Goal: Task Accomplishment & Management: Complete application form

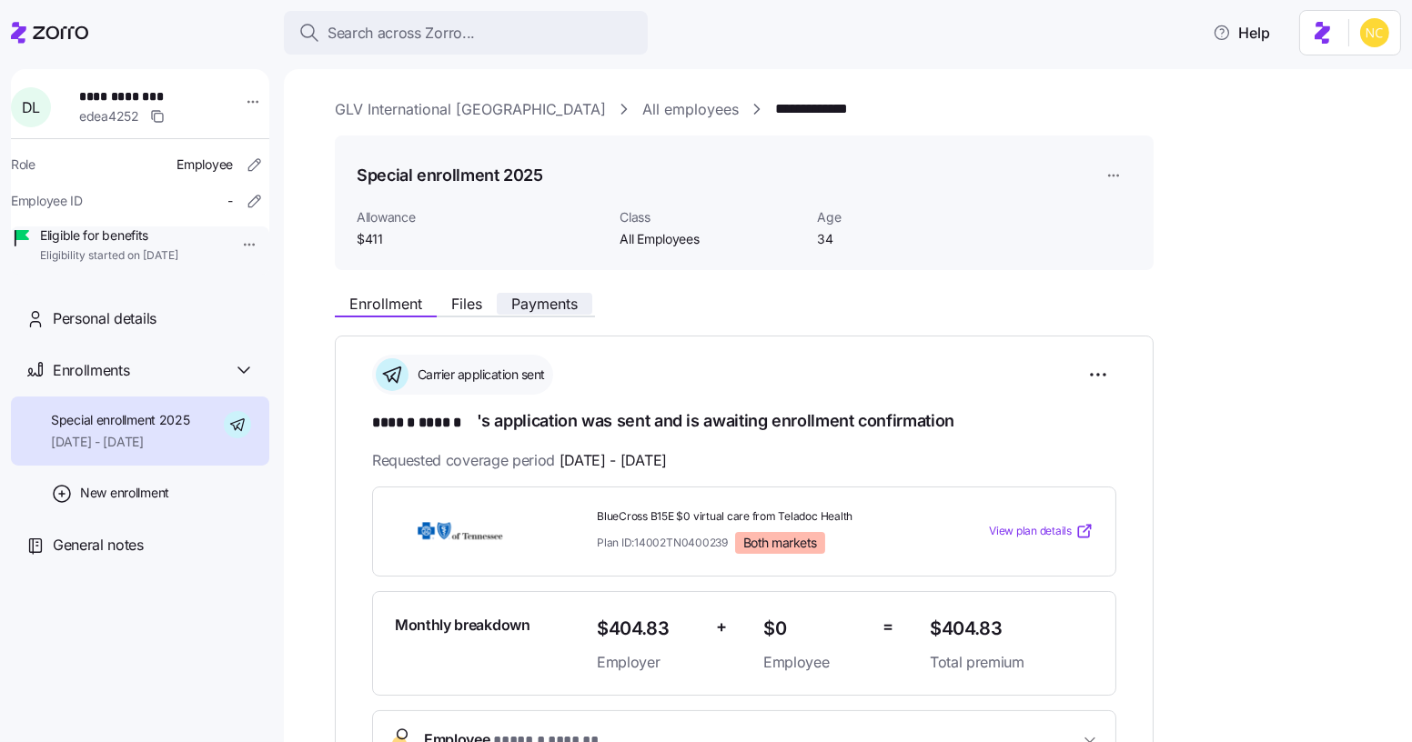
click at [567, 311] on span "Payments" at bounding box center [544, 304] width 66 height 15
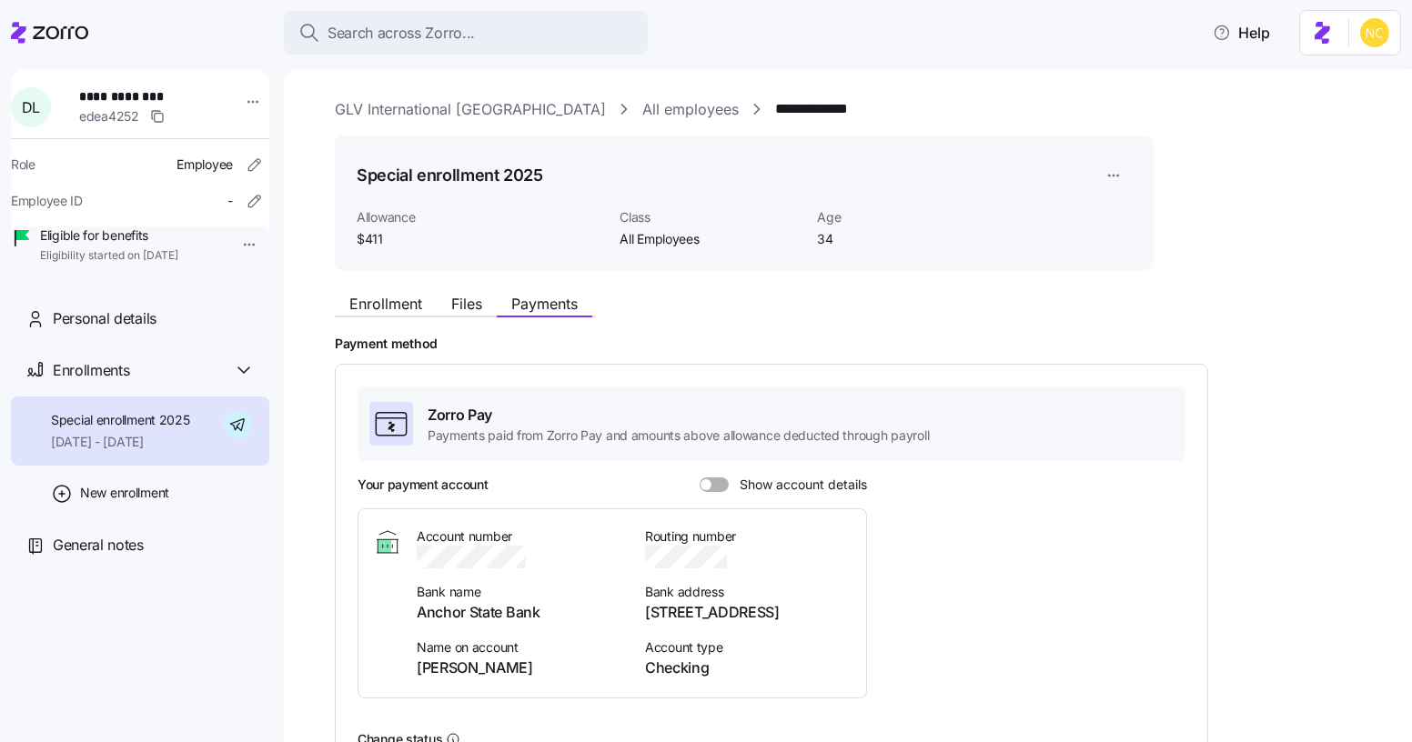
scroll to position [196, 0]
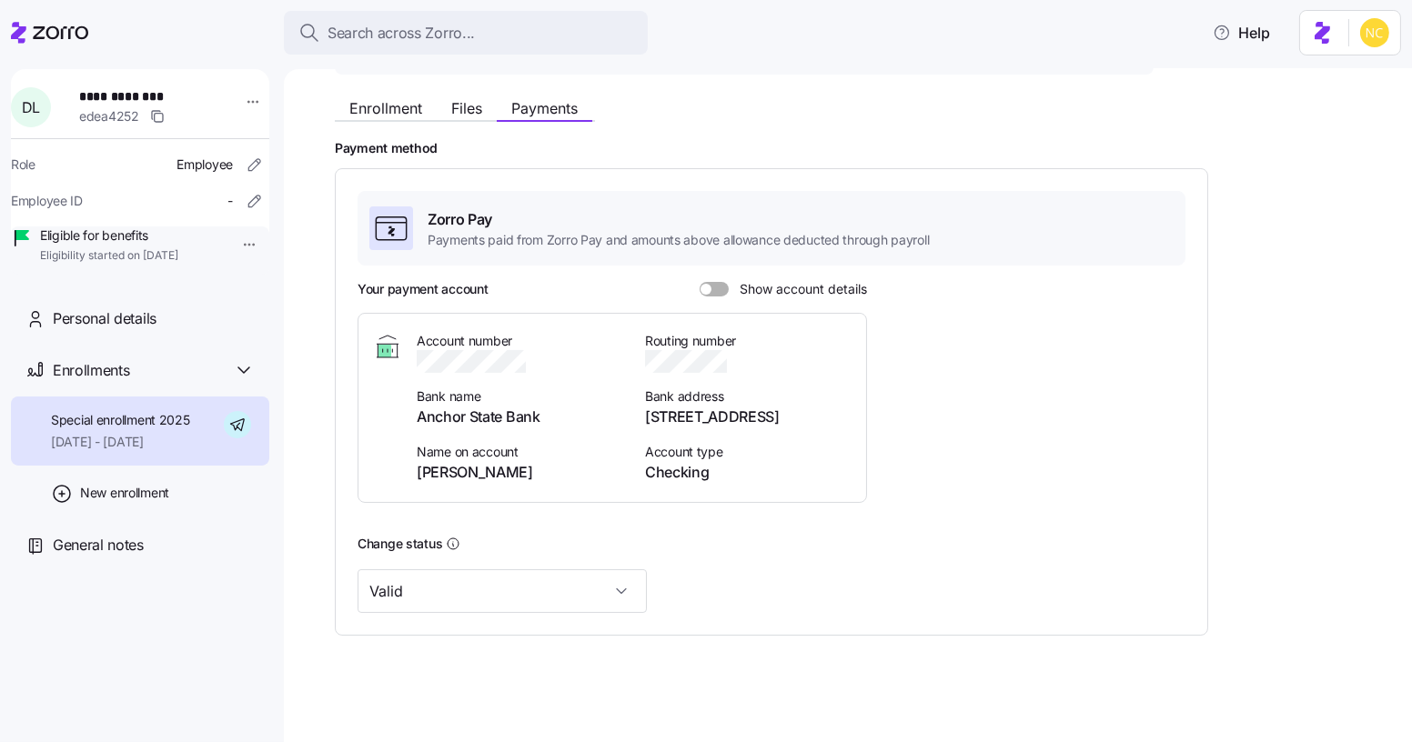
click at [1054, 459] on div "Your payment account Show account details Account number Bank name Anchor State…" at bounding box center [772, 398] width 828 height 237
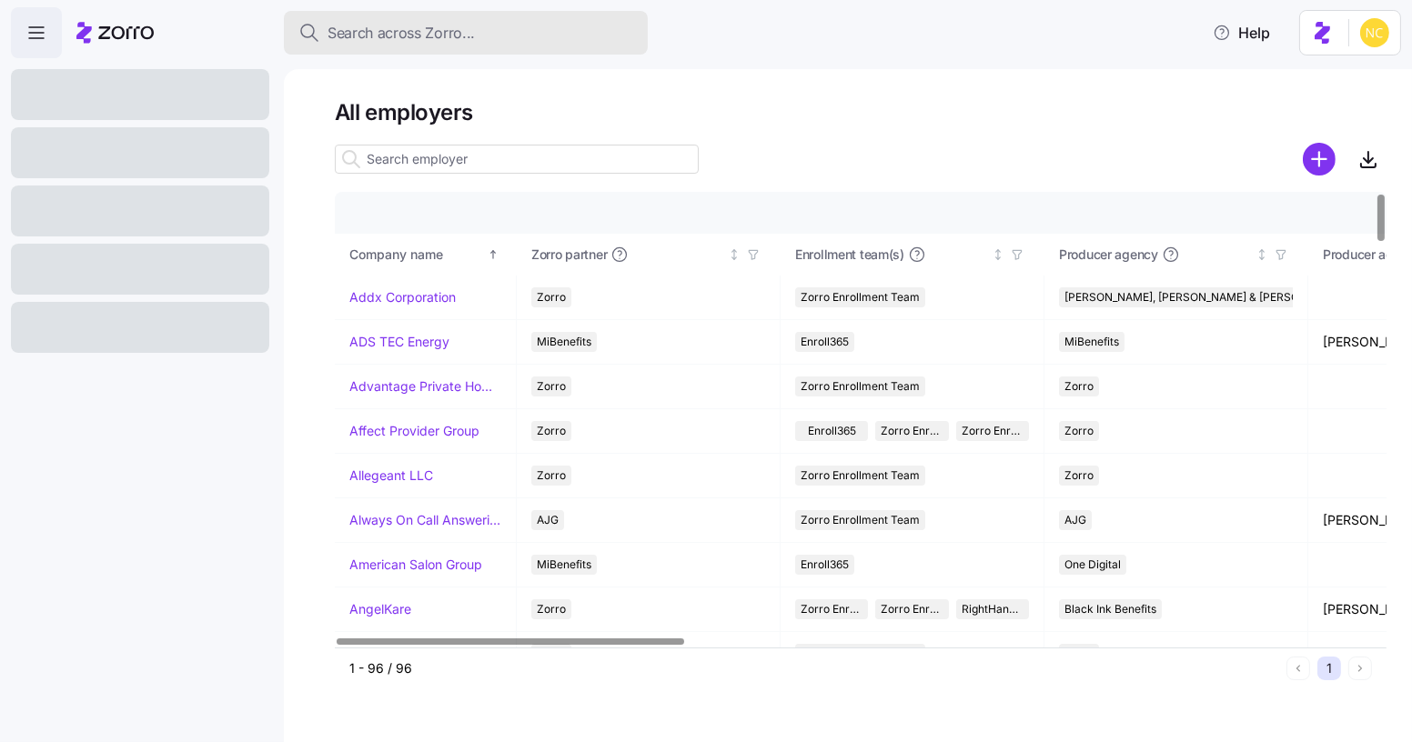
click at [568, 38] on div "Search across Zorro..." at bounding box center [465, 33] width 335 height 23
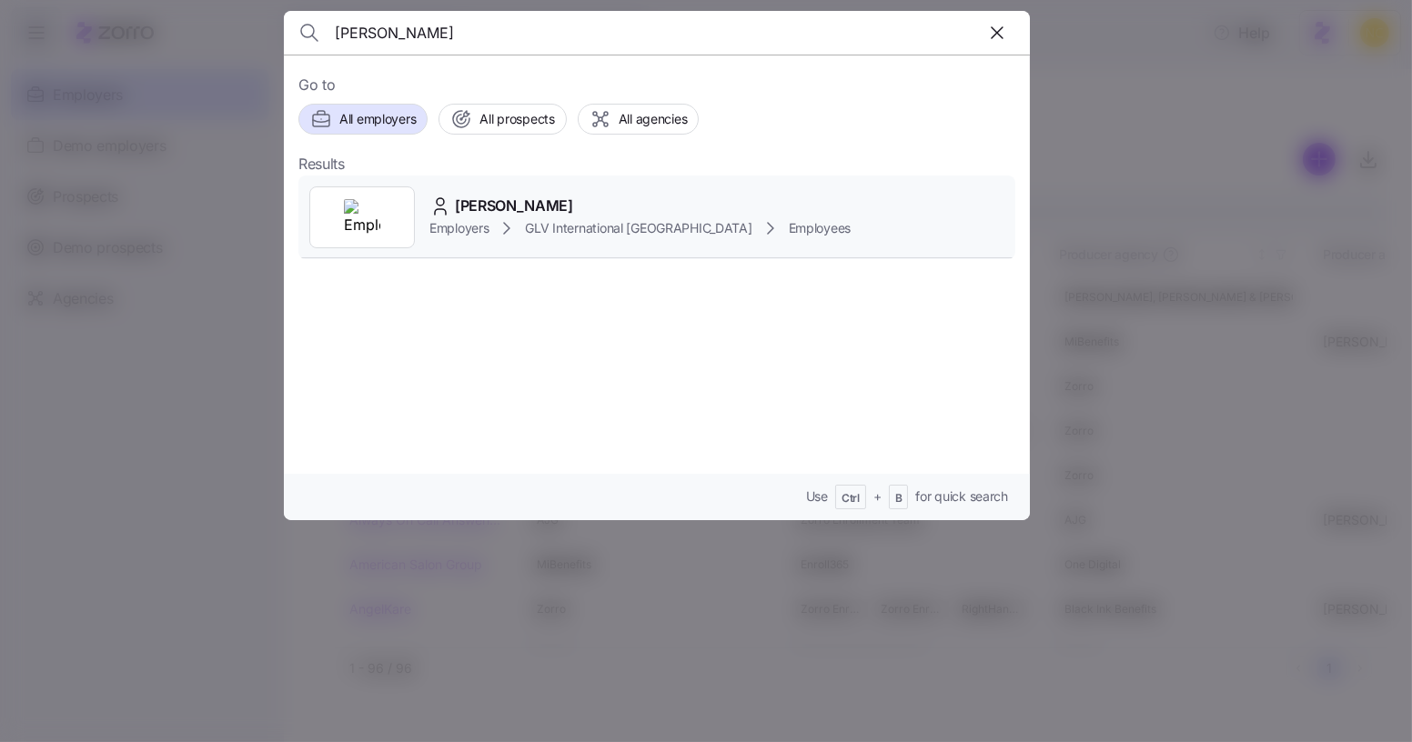
type input "damien laun"
click at [523, 195] on span "[PERSON_NAME]" at bounding box center [514, 206] width 118 height 23
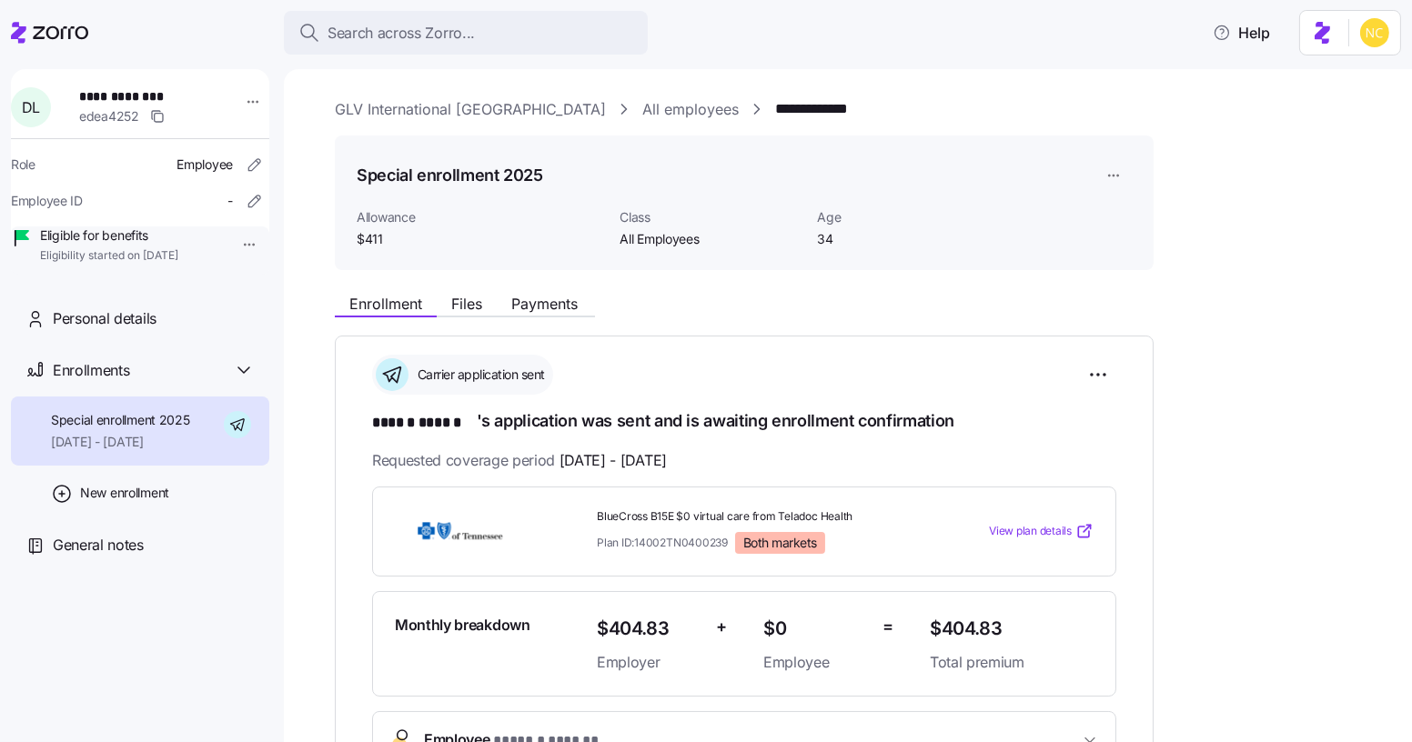
click at [516, 283] on div "**********" at bounding box center [861, 696] width 1052 height 1196
click at [526, 291] on div "Enrollment Files Payments" at bounding box center [744, 301] width 819 height 33
click at [530, 297] on span "Payments" at bounding box center [544, 304] width 66 height 15
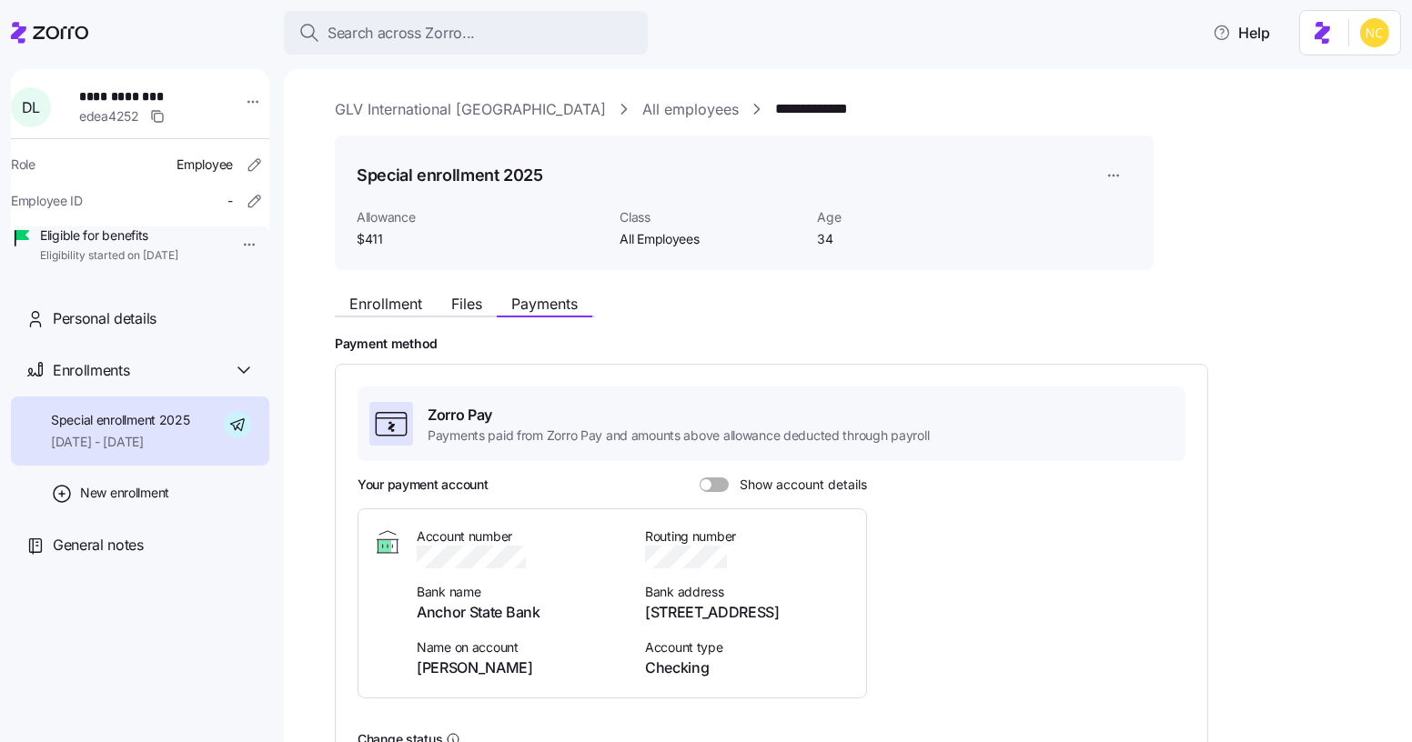
scroll to position [196, 0]
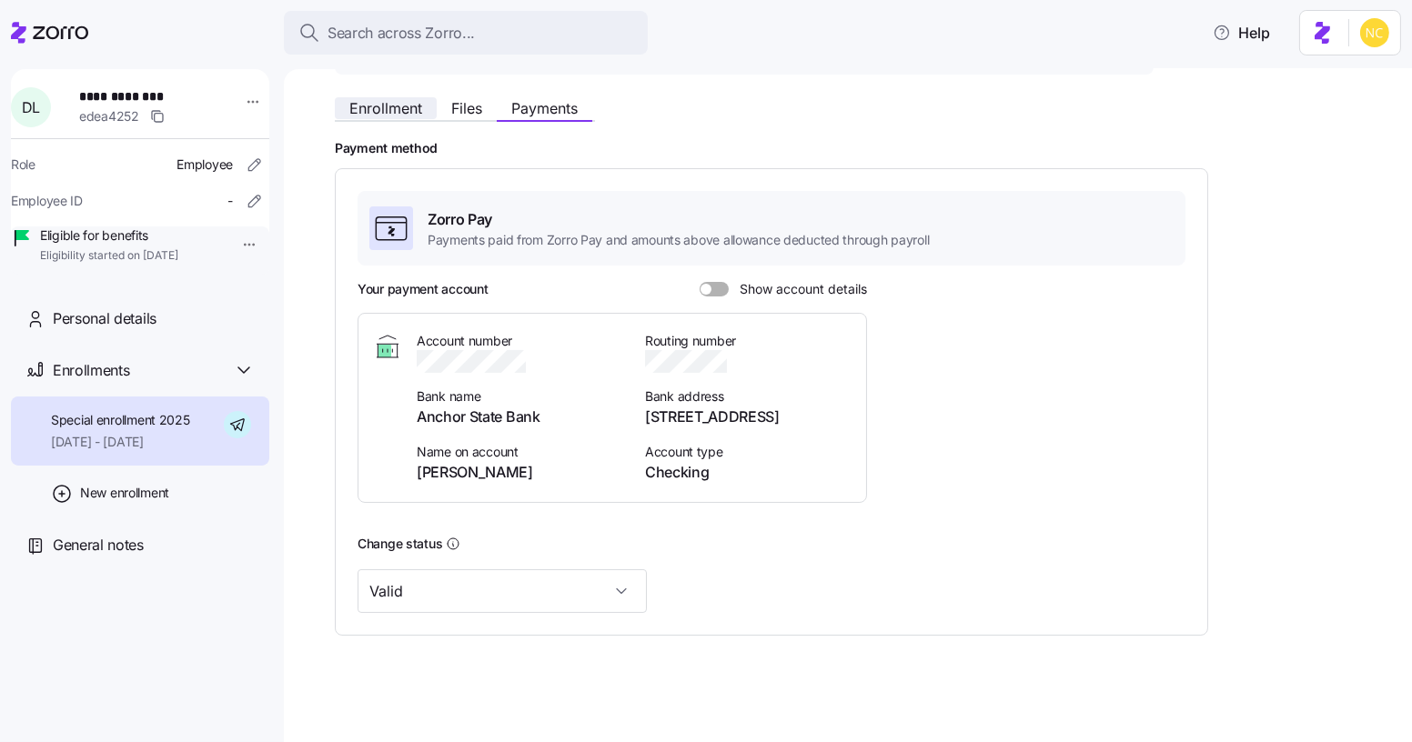
click at [403, 118] on button "Enrollment" at bounding box center [386, 108] width 102 height 22
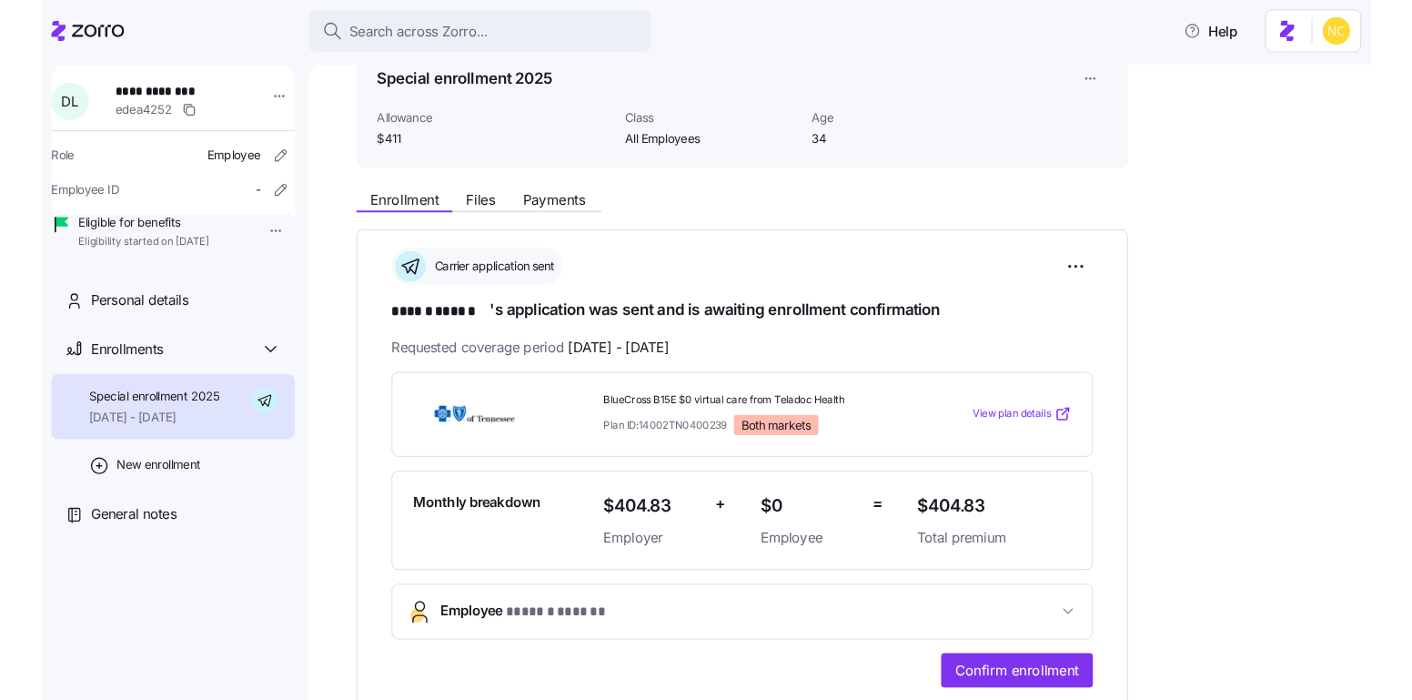
scroll to position [92, 0]
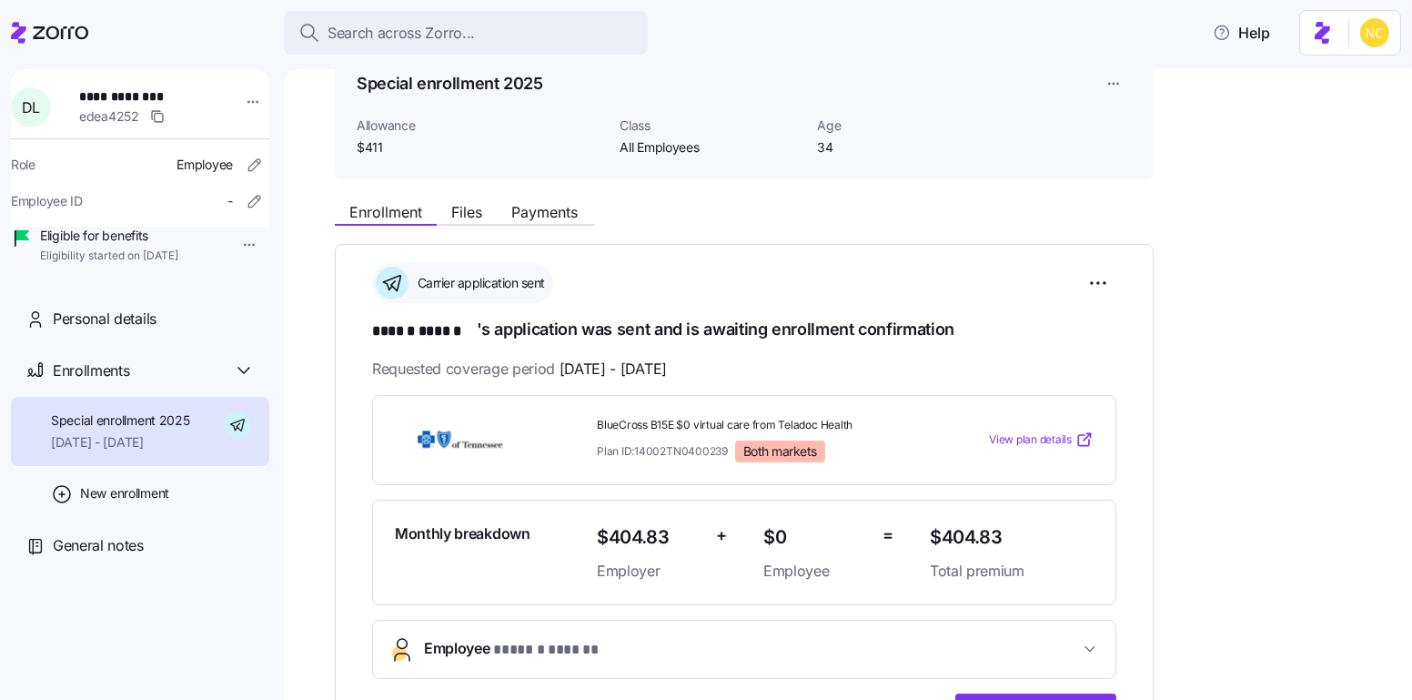
click at [547, 194] on div "Enrollment Files Payments" at bounding box center [744, 209] width 819 height 33
click at [555, 213] on span "Payments" at bounding box center [544, 212] width 66 height 15
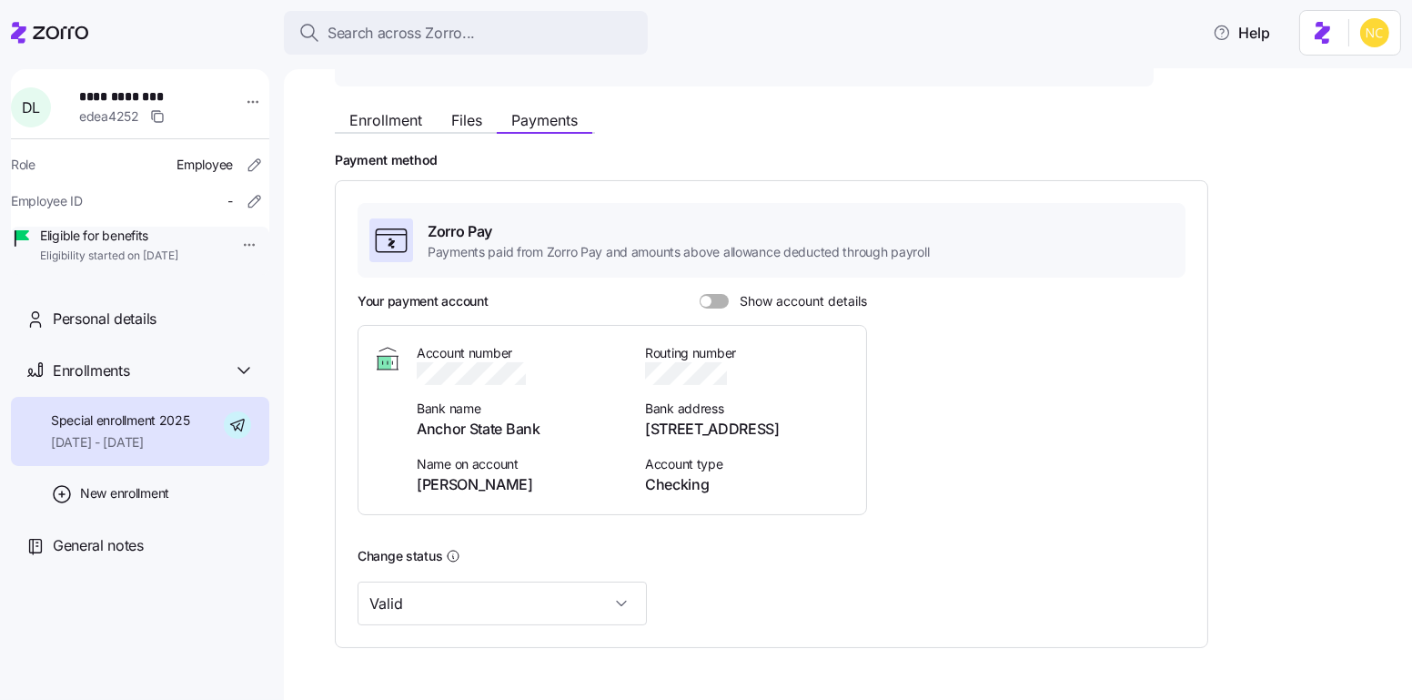
scroll to position [186, 0]
click at [398, 132] on div "Enrollment Files Payments Payment method Zorro Pay Payments paid from Zorro Pay…" at bounding box center [861, 372] width 1052 height 546
click at [396, 115] on span "Enrollment" at bounding box center [385, 118] width 73 height 15
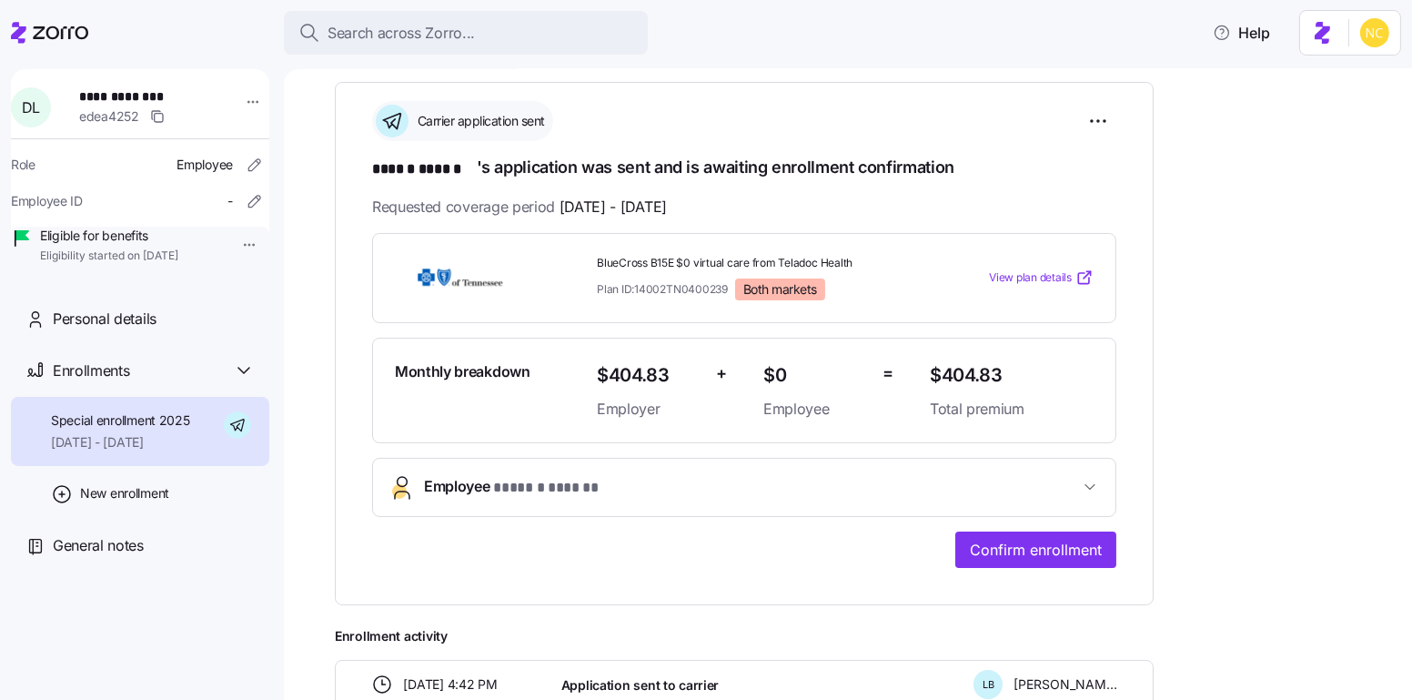
scroll to position [254, 0]
click at [1098, 116] on html "**********" at bounding box center [706, 344] width 1412 height 689
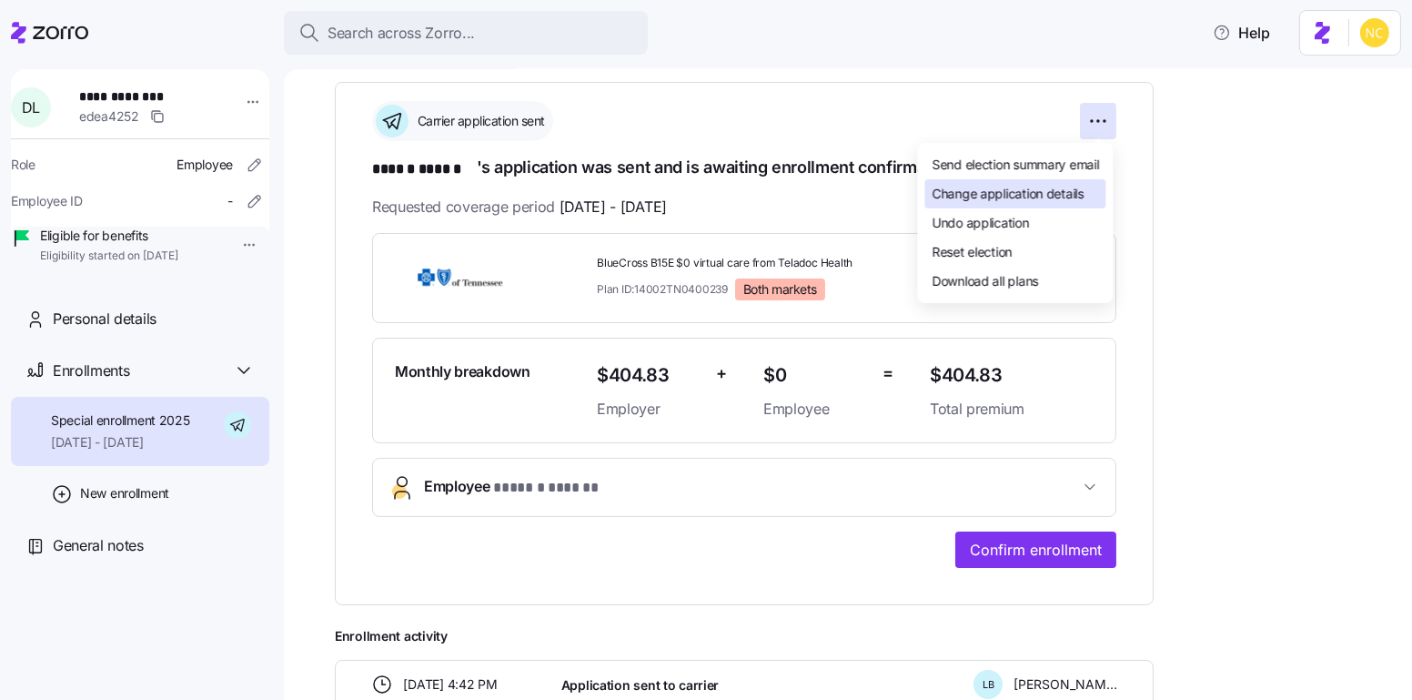
click at [1072, 191] on span "Change application details" at bounding box center [1008, 194] width 152 height 18
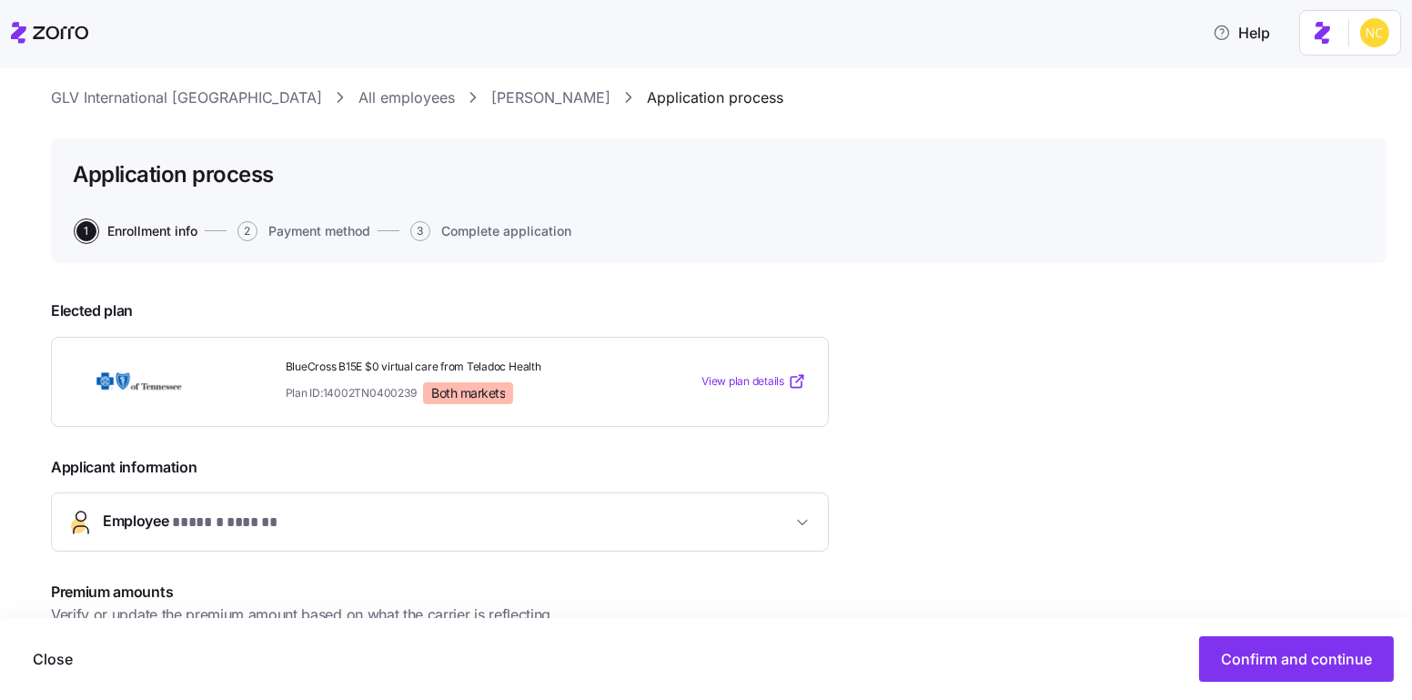
scroll to position [319, 0]
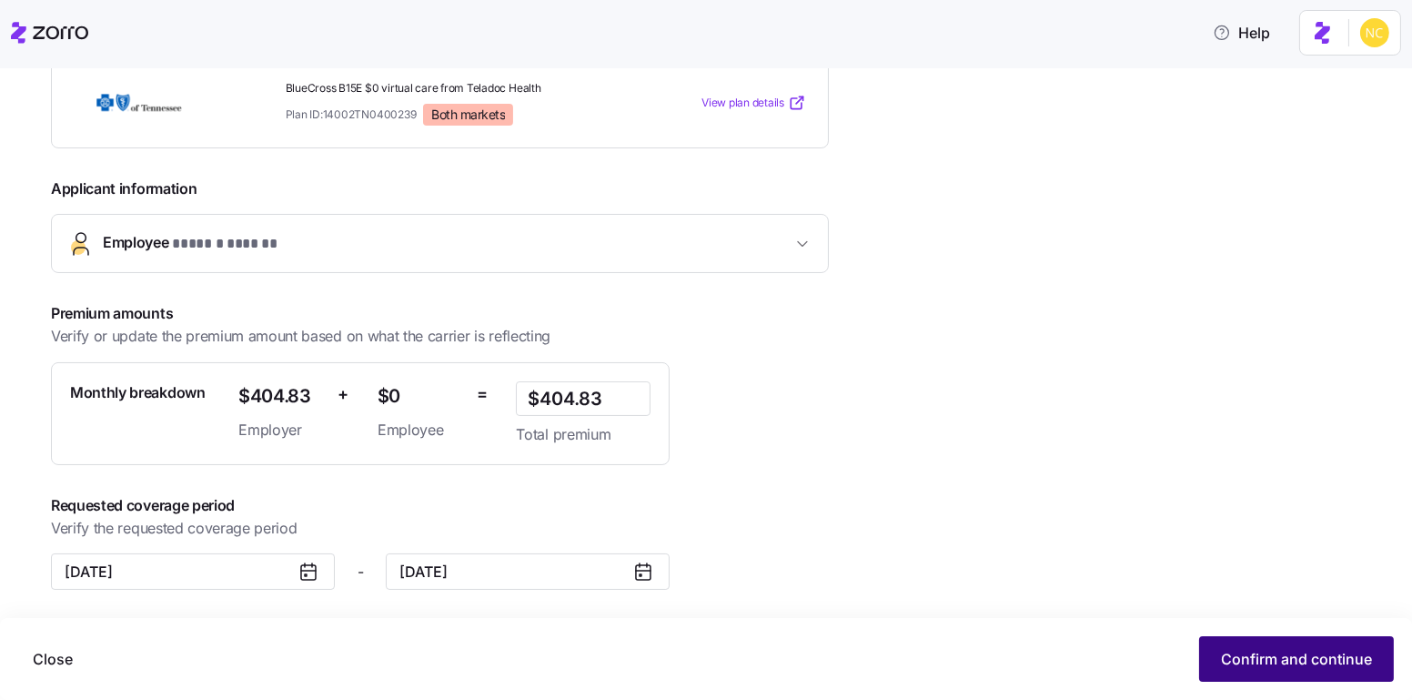
click at [1248, 652] on span "Confirm and continue" at bounding box center [1296, 659] width 151 height 22
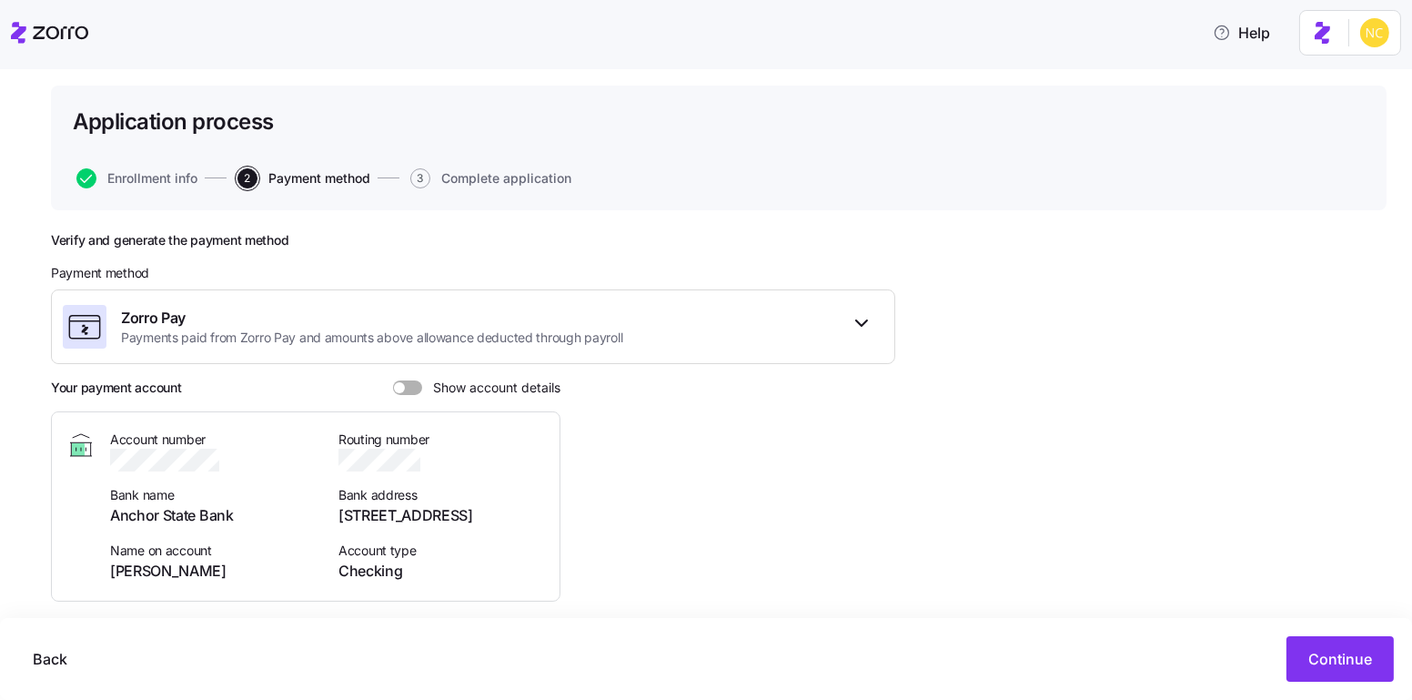
scroll to position [136, 0]
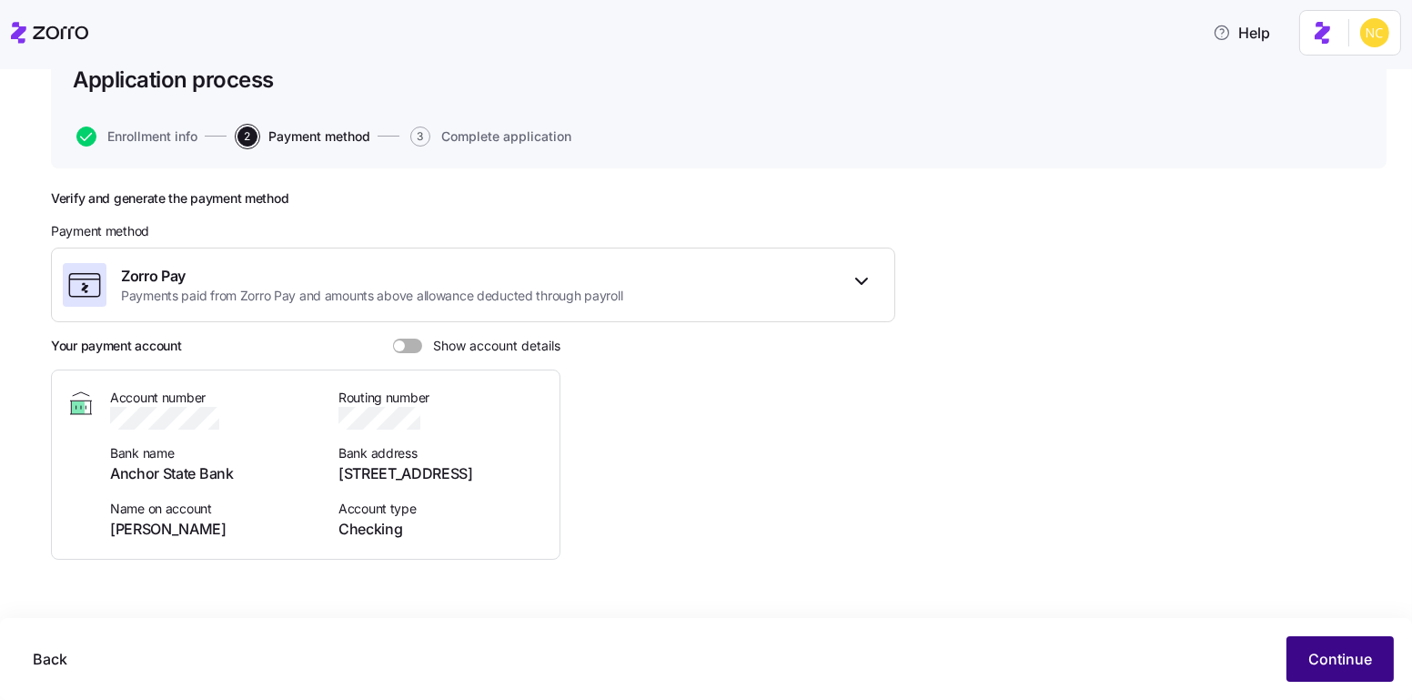
click at [1335, 665] on span "Continue" at bounding box center [1340, 659] width 64 height 22
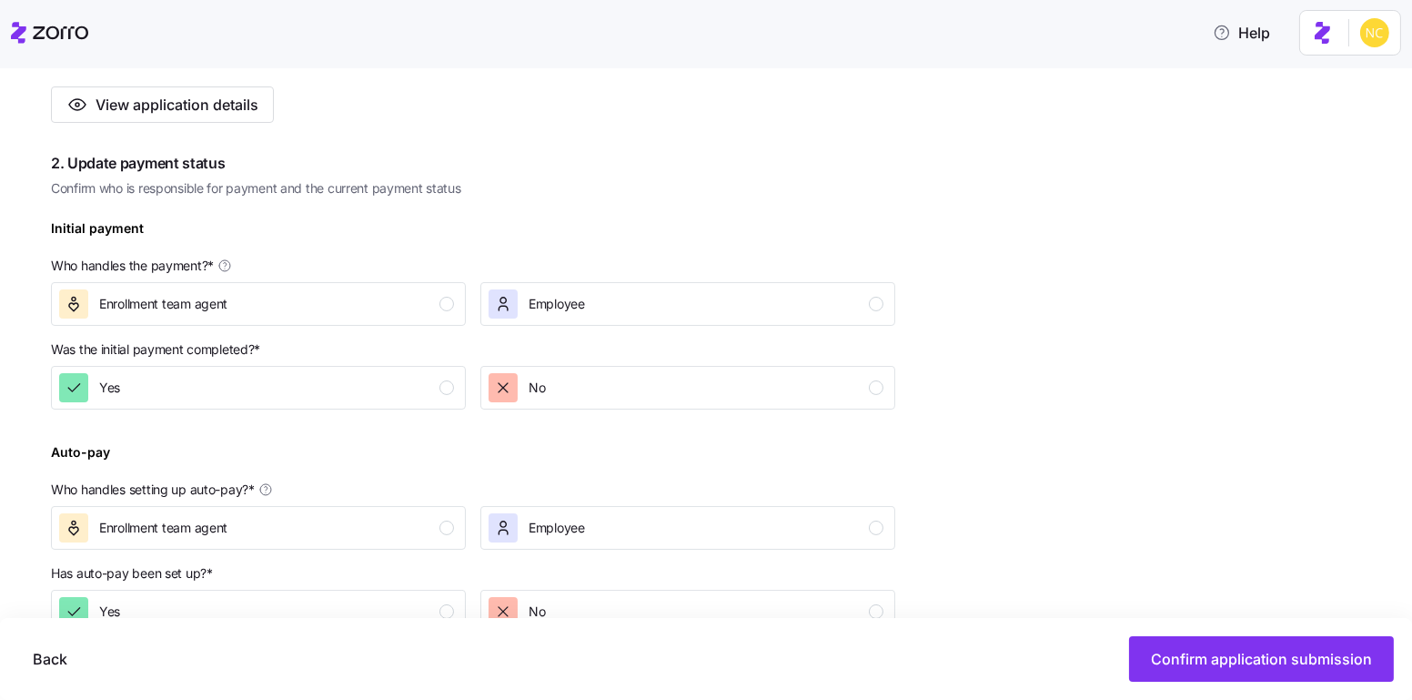
scroll to position [431, 0]
click at [380, 377] on div "Yes" at bounding box center [256, 387] width 395 height 29
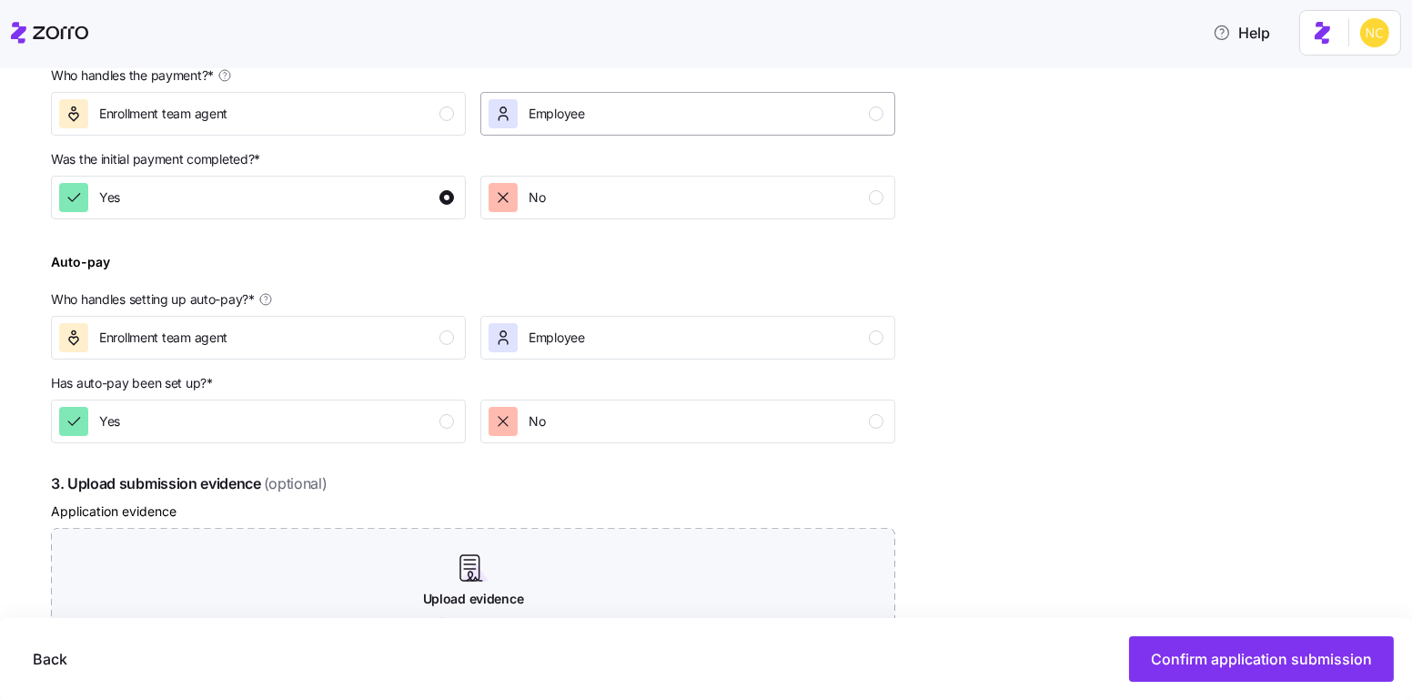
scroll to position [626, 0]
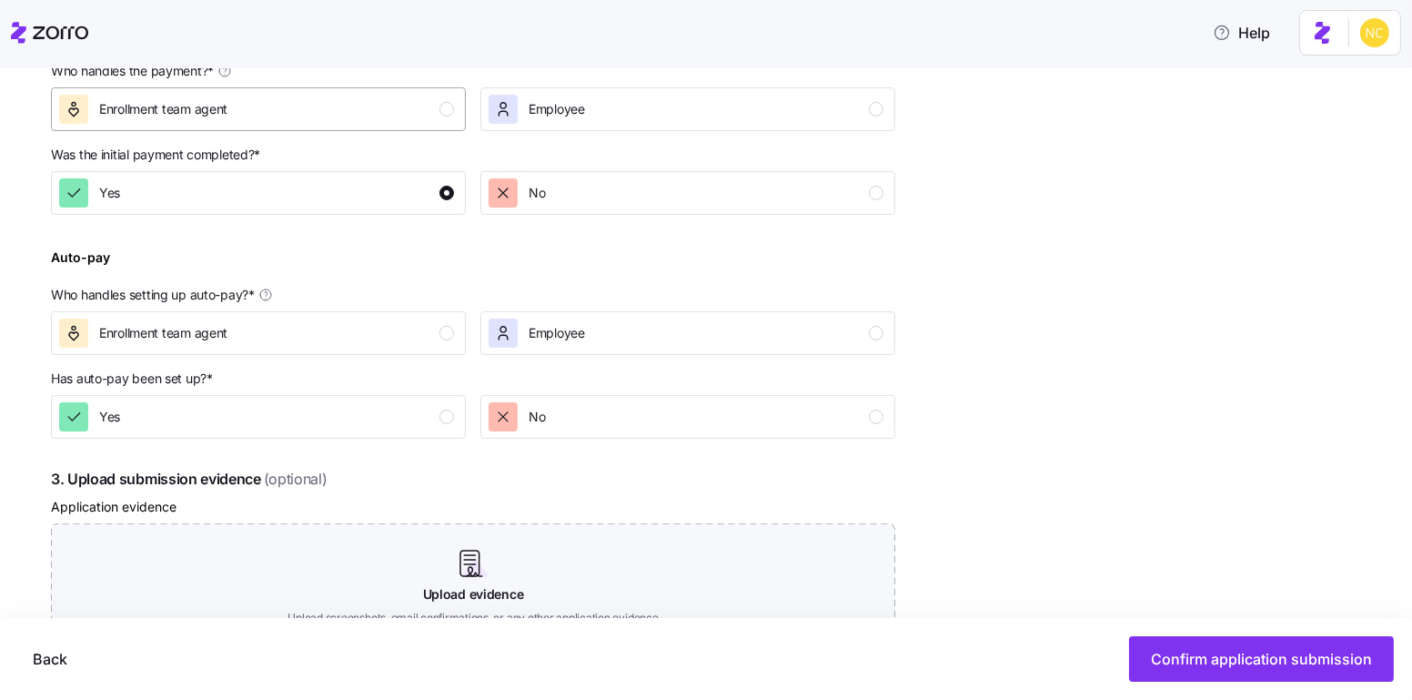
click at [419, 118] on div "Enrollment team agent" at bounding box center [256, 109] width 395 height 29
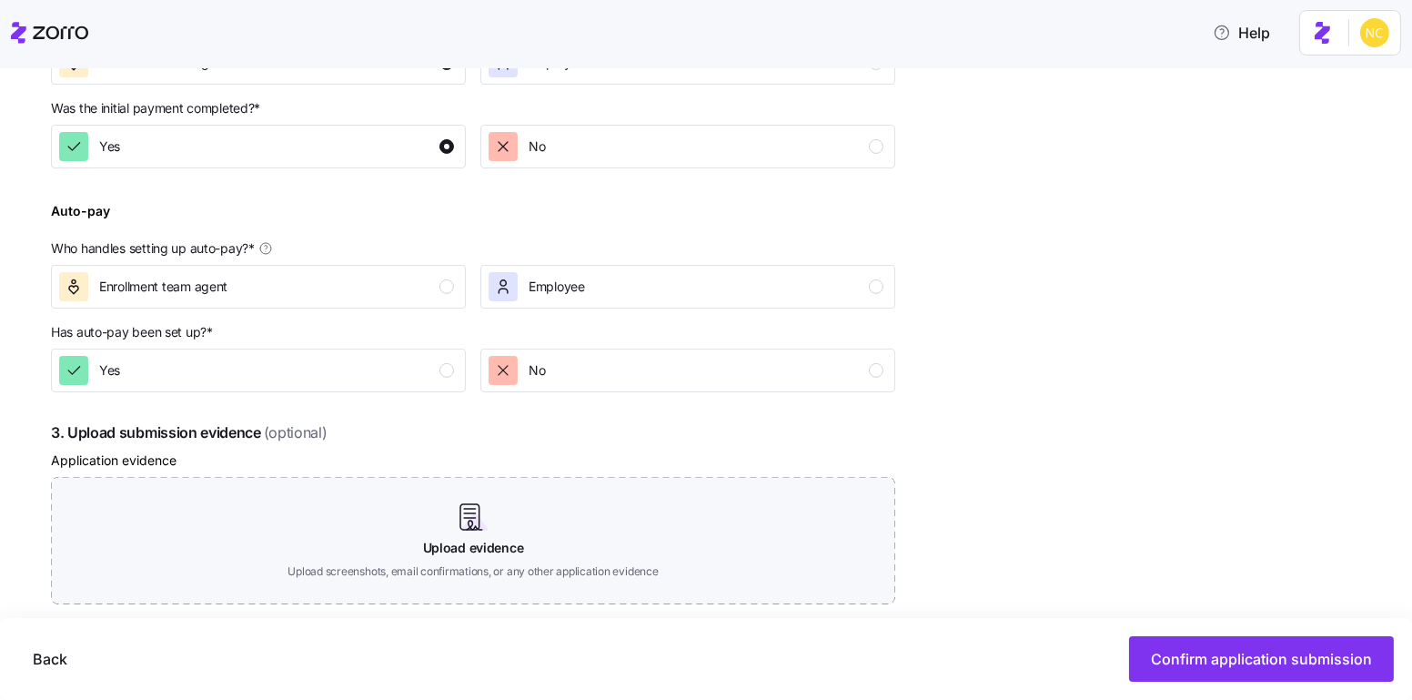
scroll to position [672, 0]
click at [529, 373] on span "No" at bounding box center [537, 370] width 16 height 18
click at [397, 290] on div "Enrollment team agent" at bounding box center [256, 286] width 395 height 29
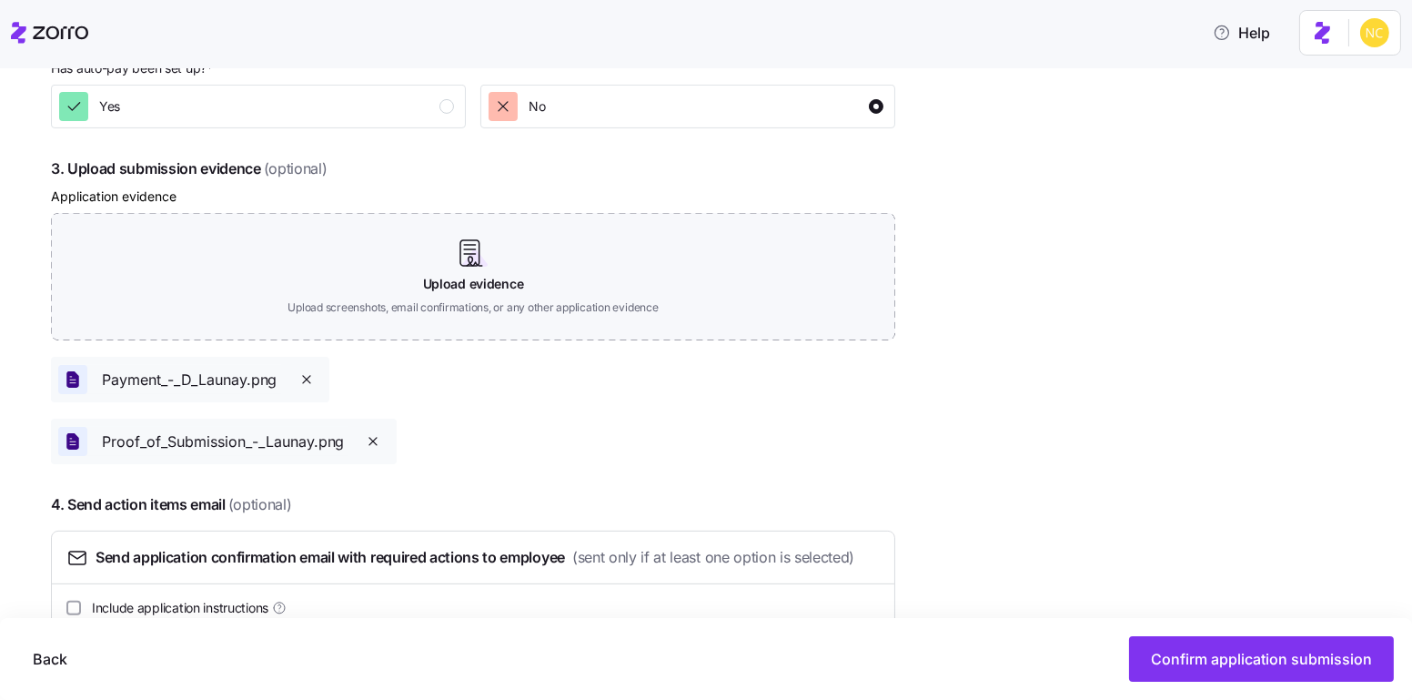
scroll to position [1018, 0]
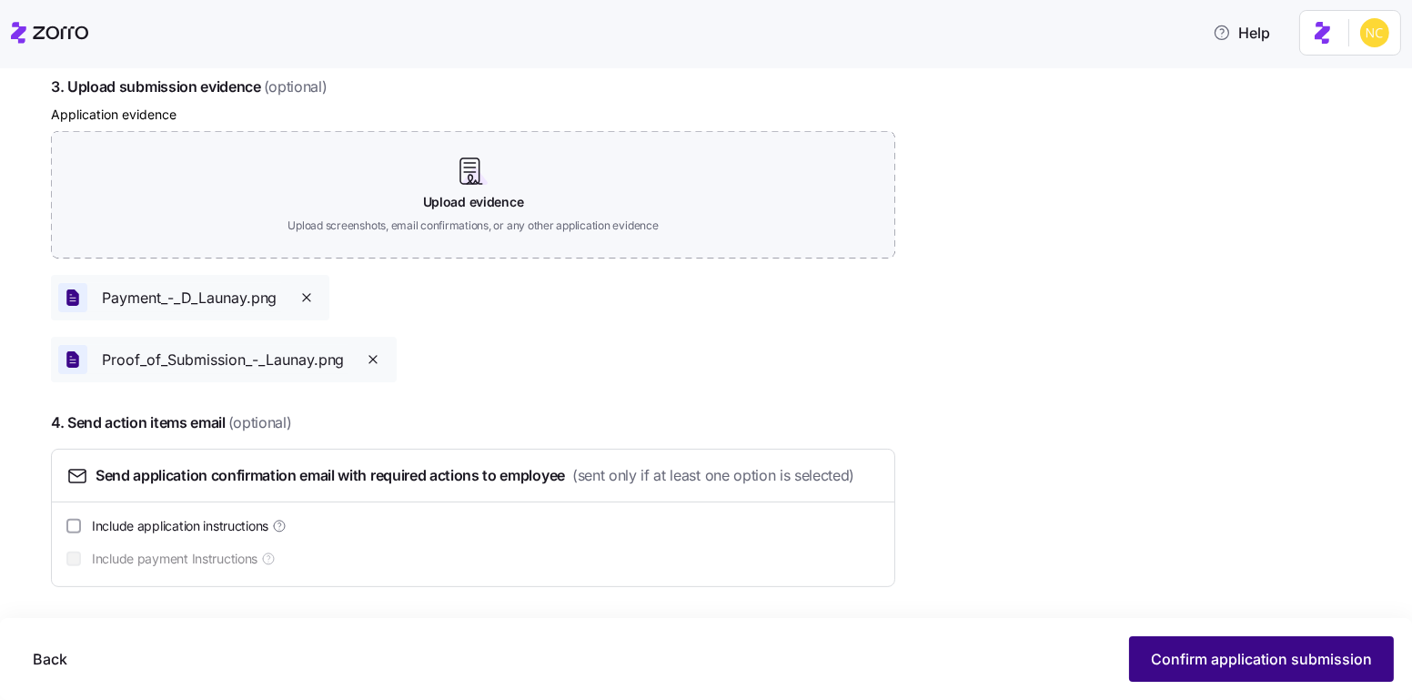
click at [1205, 657] on span "Confirm application submission" at bounding box center [1261, 659] width 221 height 22
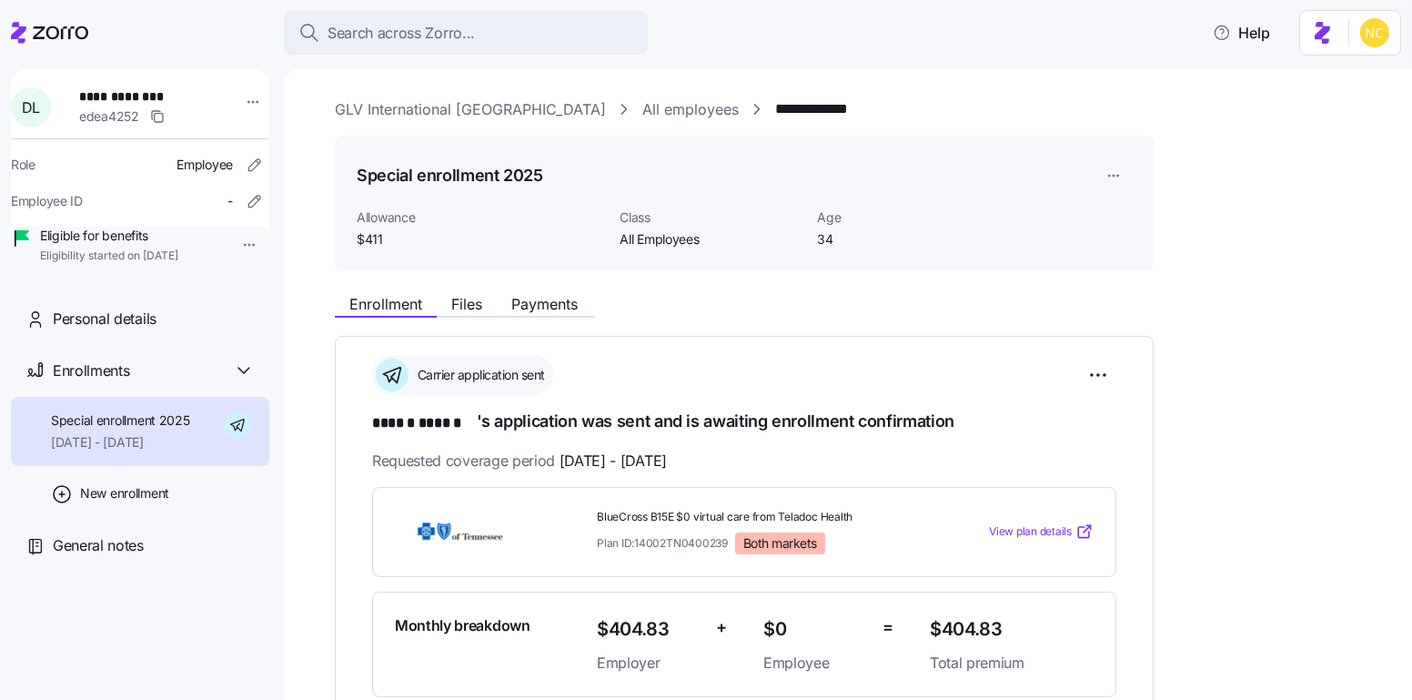
click at [572, 315] on div "Enrollment Files Payments" at bounding box center [465, 307] width 260 height 22
click at [564, 307] on span "Payments" at bounding box center [544, 304] width 66 height 15
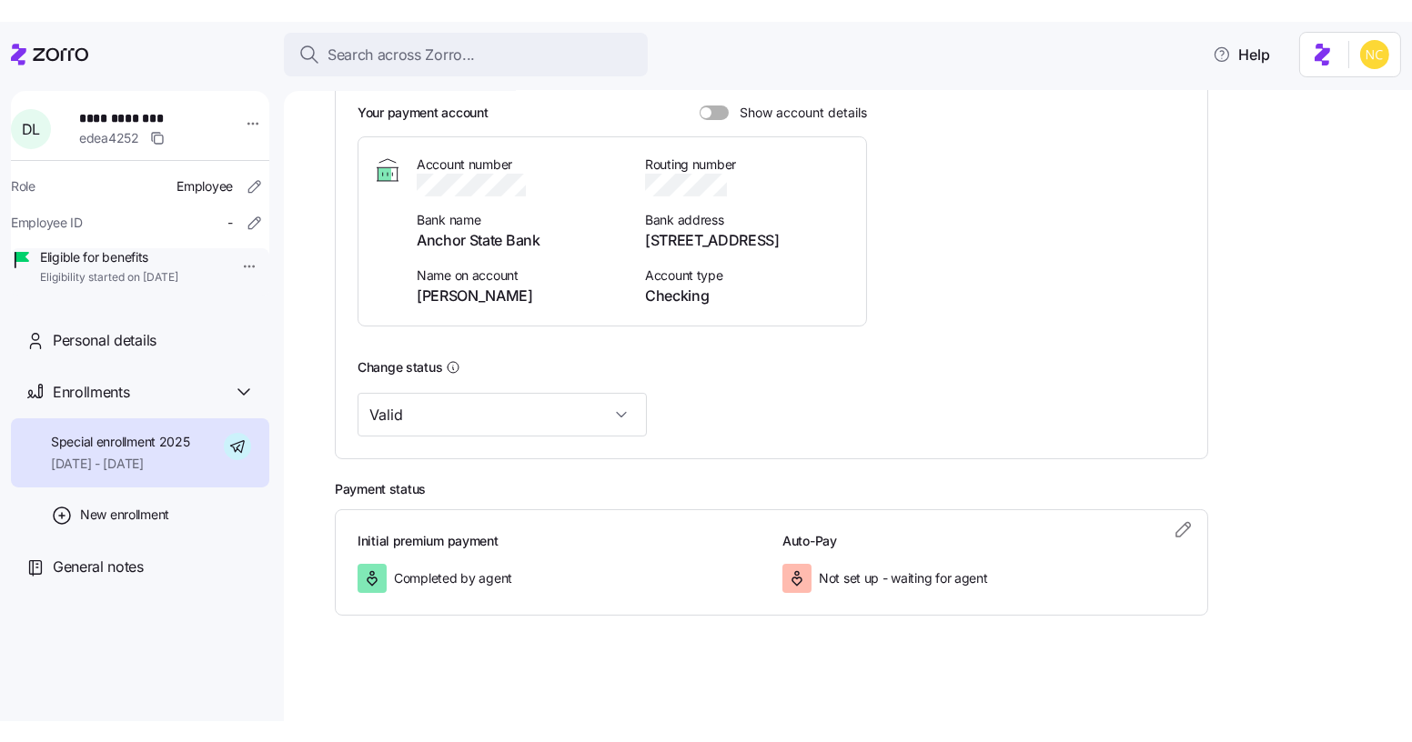
scroll to position [351, 0]
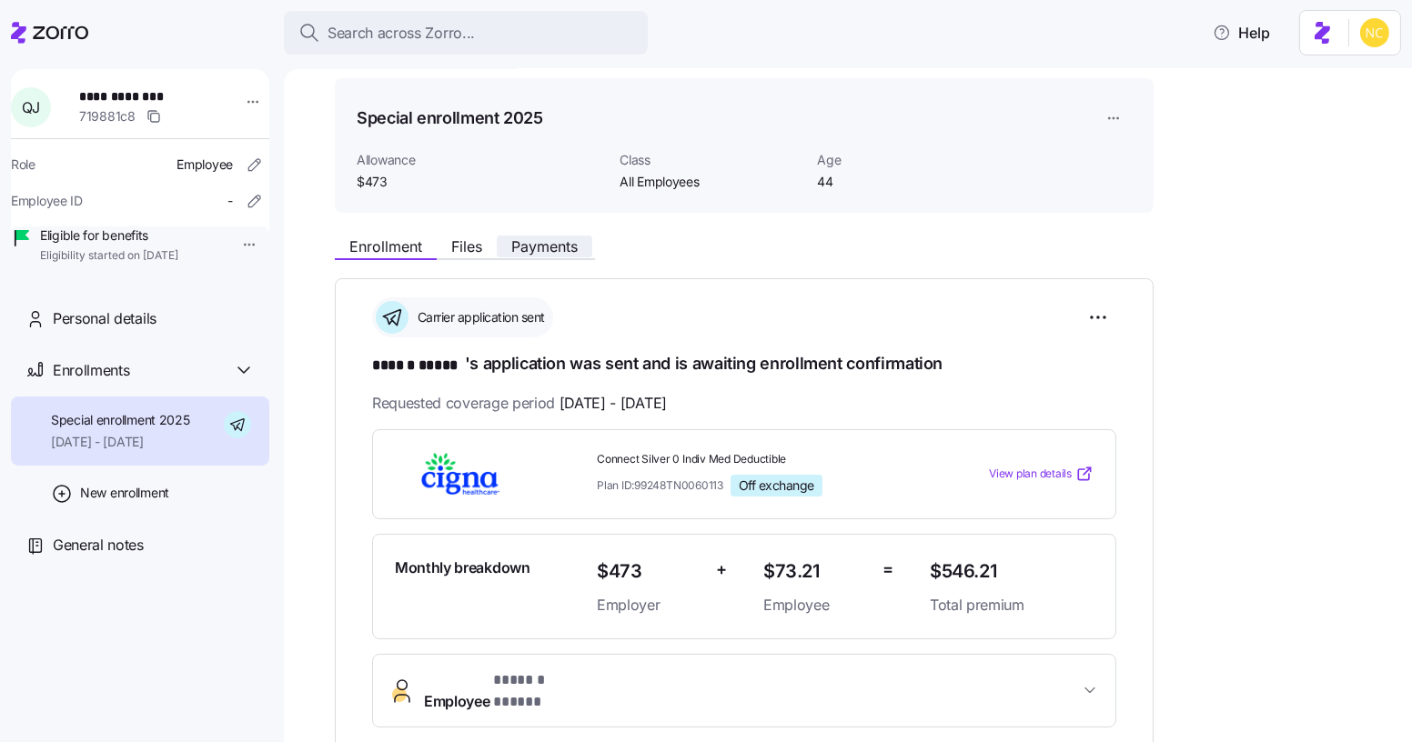
scroll to position [55, 0]
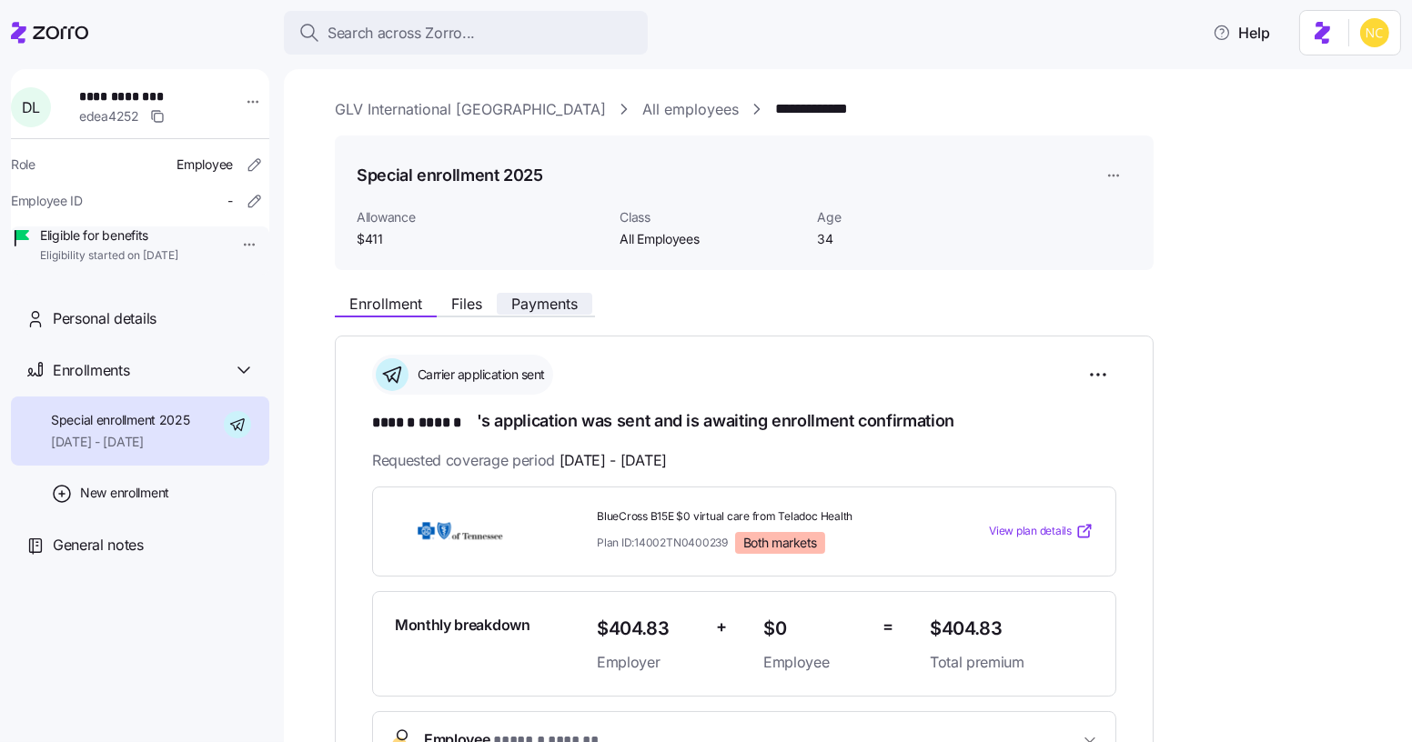
click at [576, 308] on span "Payments" at bounding box center [544, 304] width 66 height 15
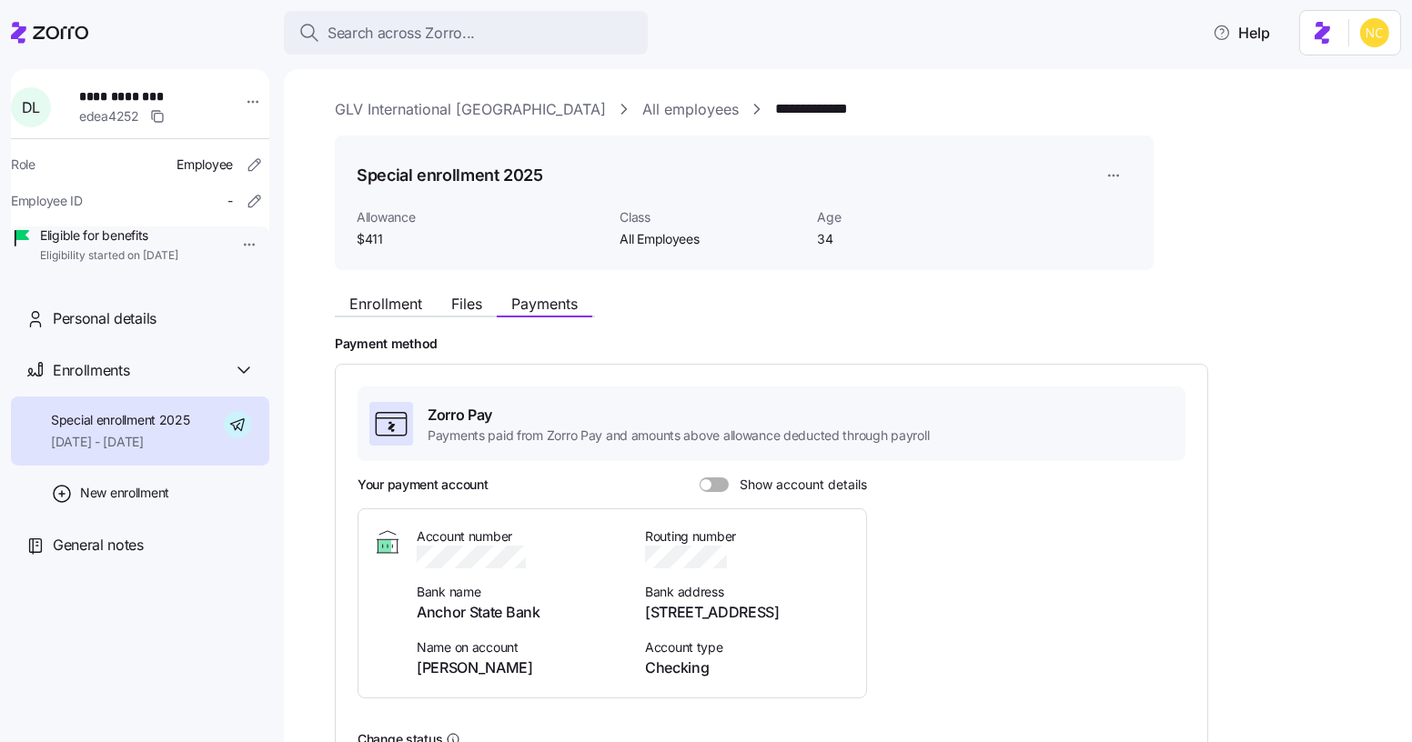
click at [398, 290] on div "Enrollment Files Payments" at bounding box center [744, 301] width 819 height 33
click at [405, 298] on span "Enrollment" at bounding box center [385, 304] width 73 height 15
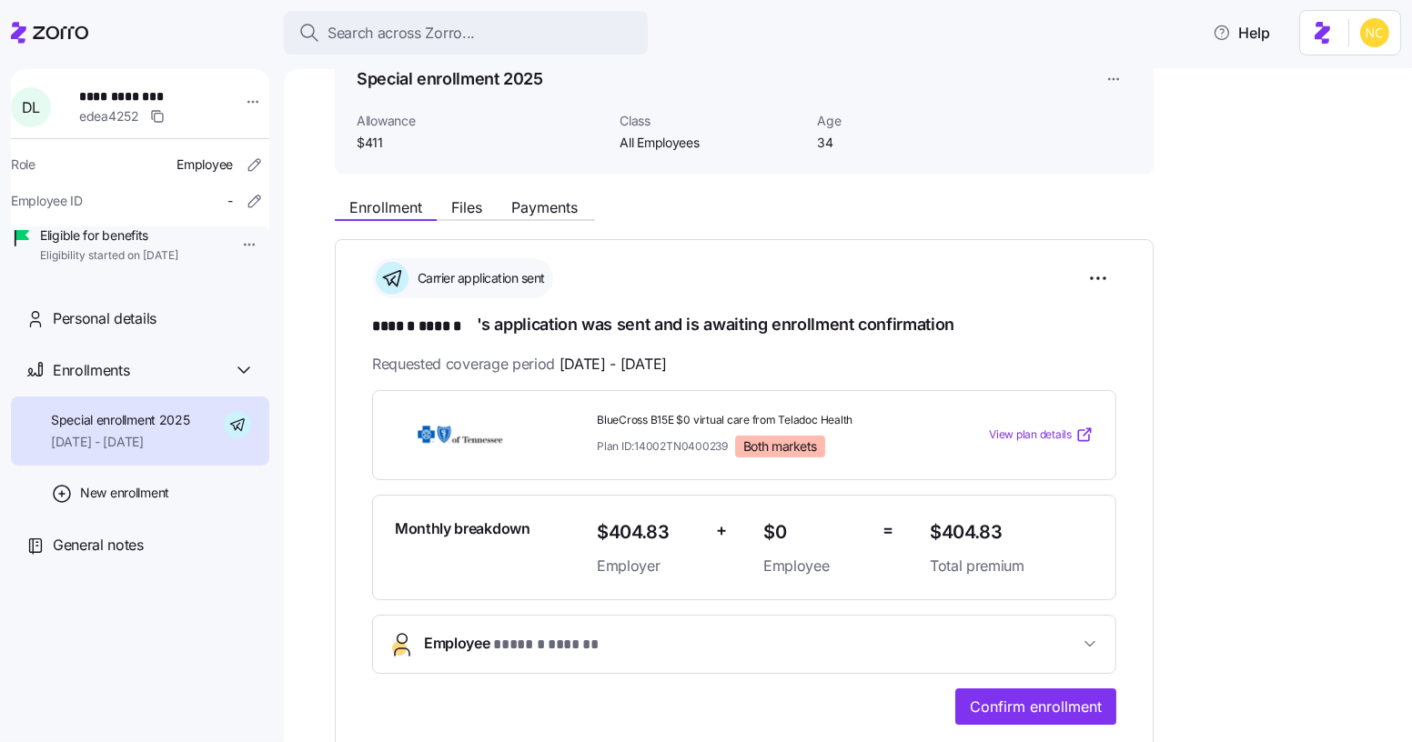
scroll to position [97, 0]
click at [470, 205] on span "Files" at bounding box center [466, 206] width 31 height 15
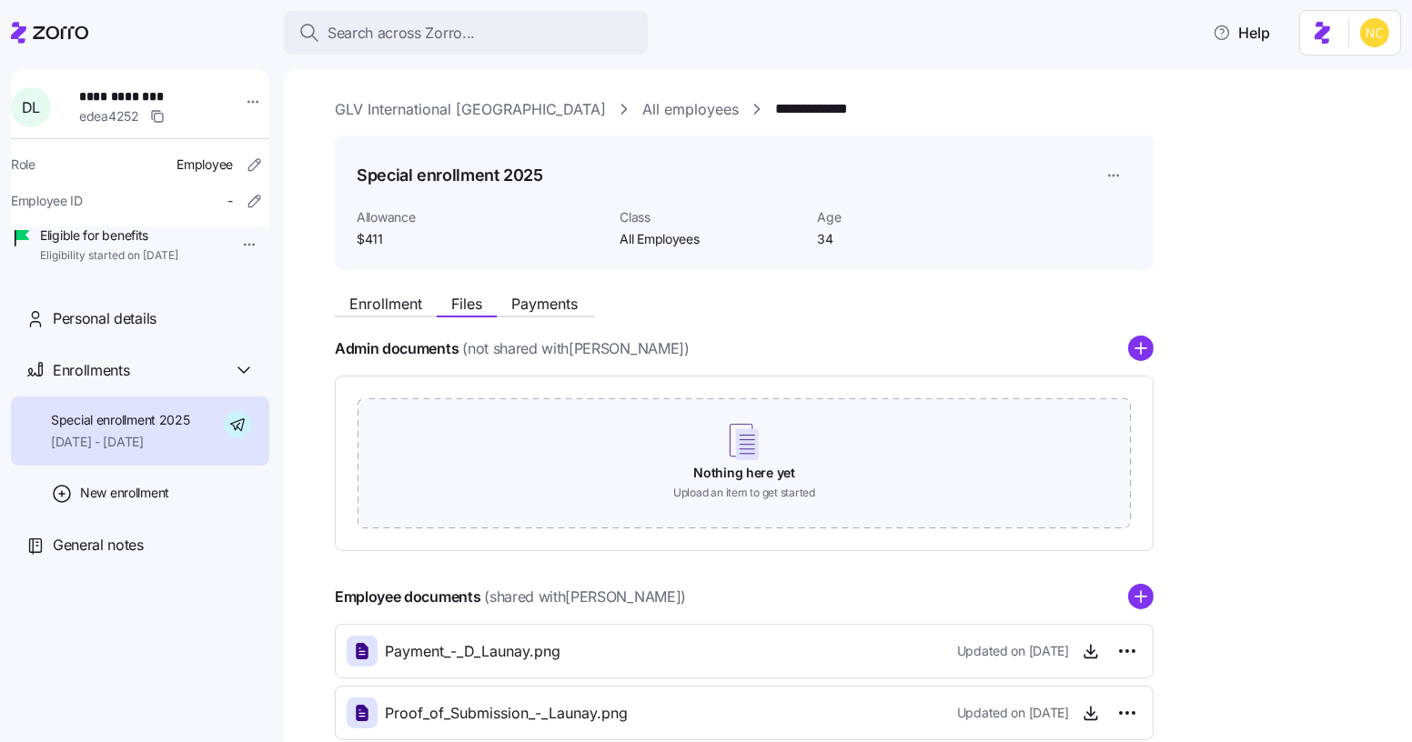
scroll to position [106, 0]
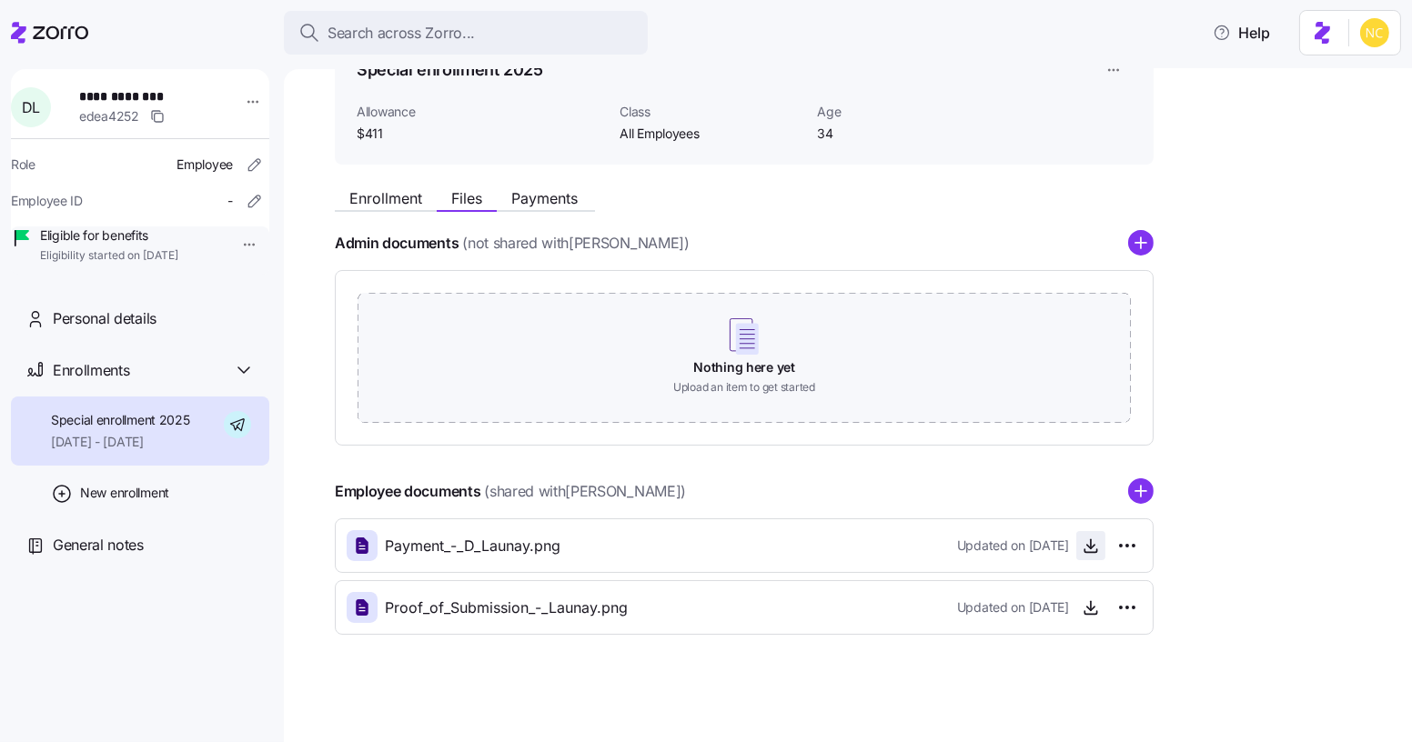
click at [1084, 544] on icon "button" at bounding box center [1091, 546] width 18 height 18
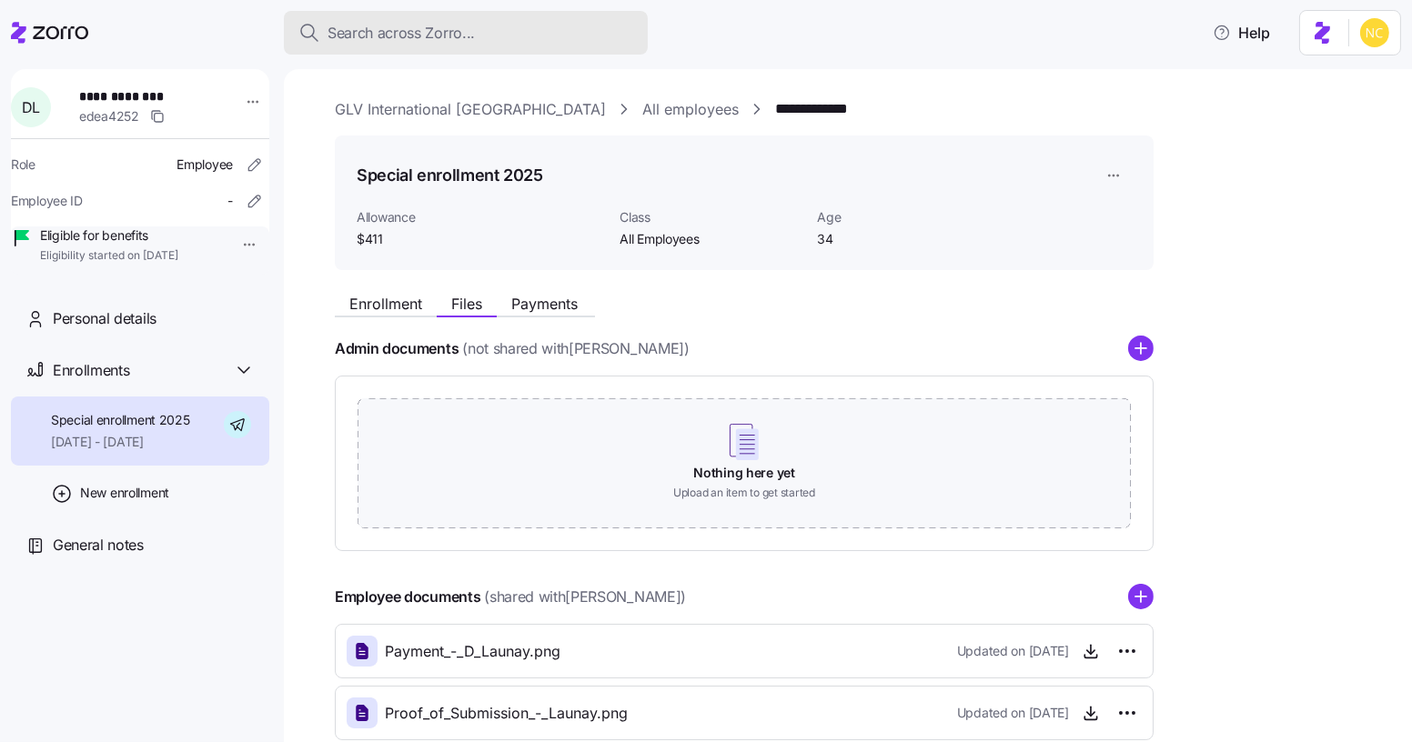
click at [536, 39] on div "Search across Zorro..." at bounding box center [465, 33] width 335 height 23
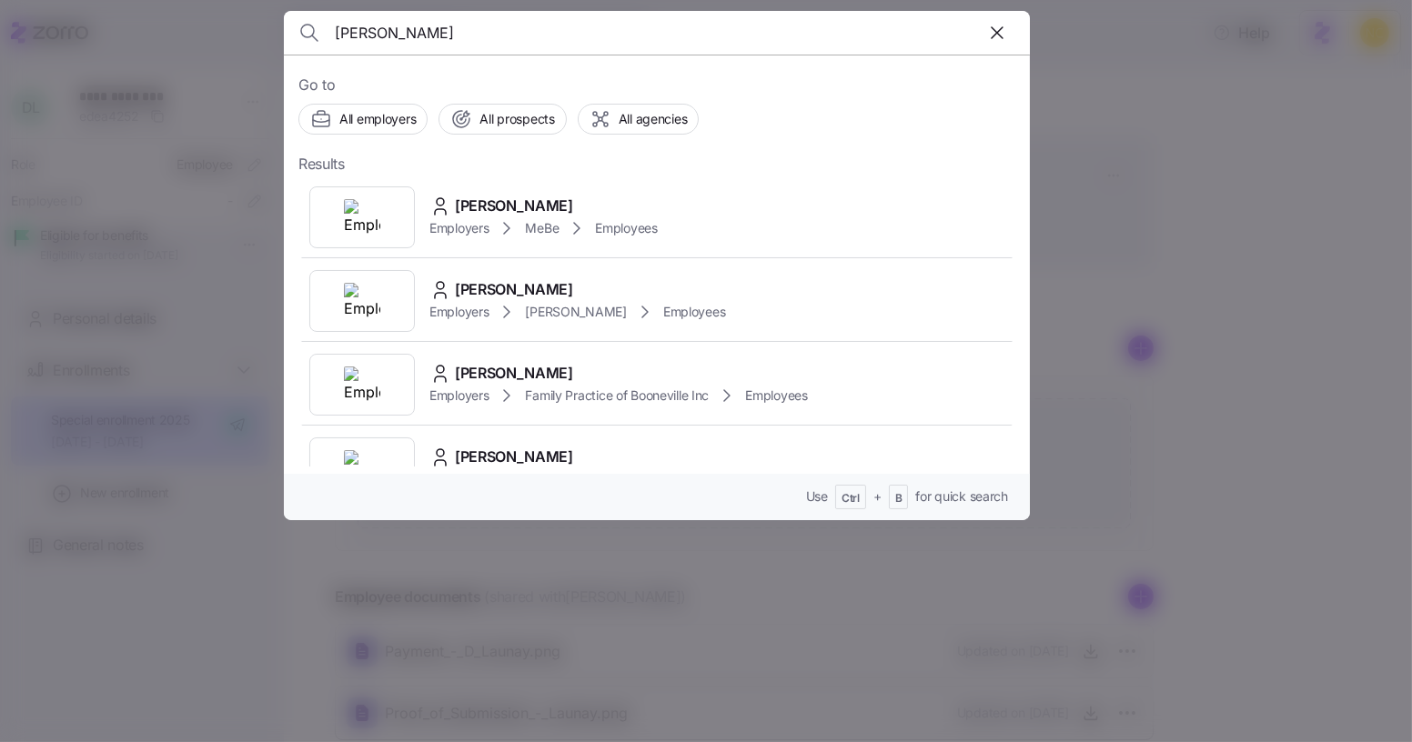
type input "[PERSON_NAME]"
click at [536, 196] on span "[PERSON_NAME]" at bounding box center [514, 206] width 118 height 23
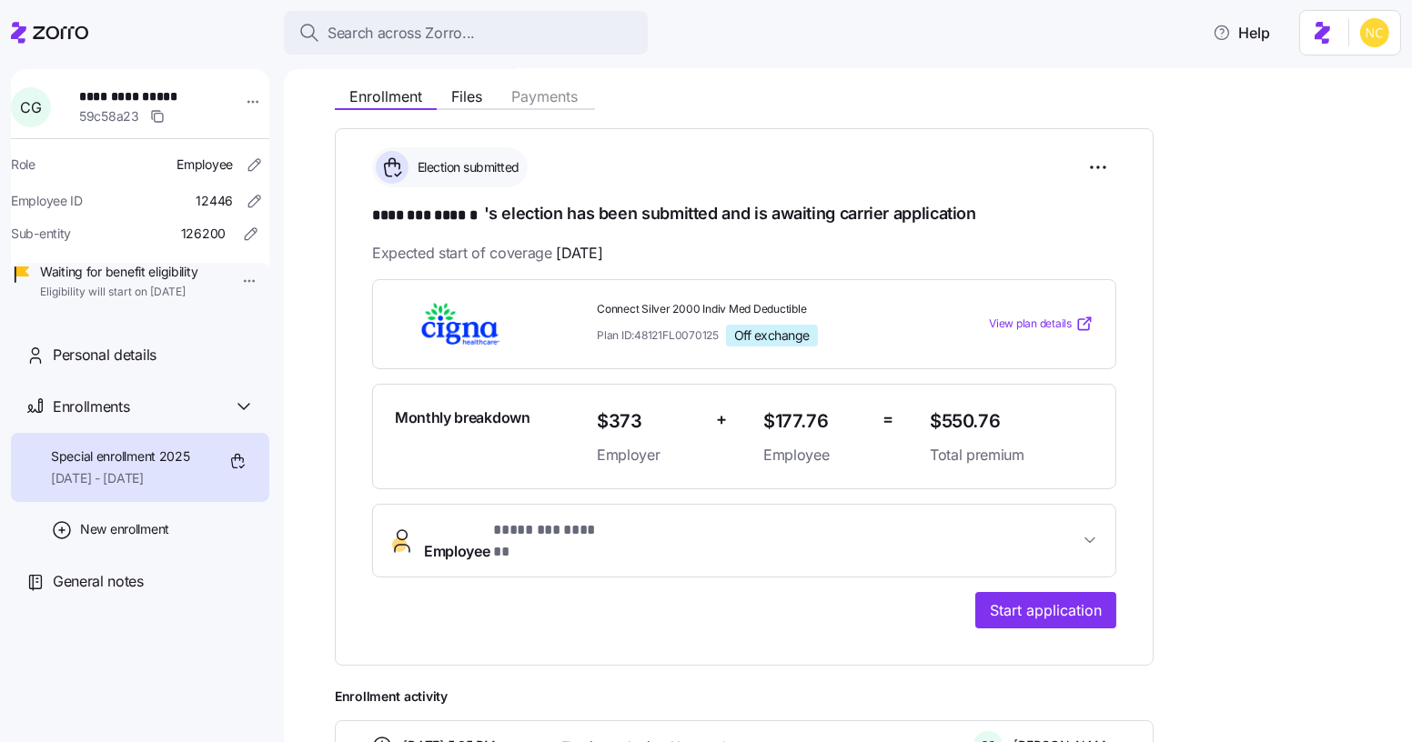
scroll to position [208, 0]
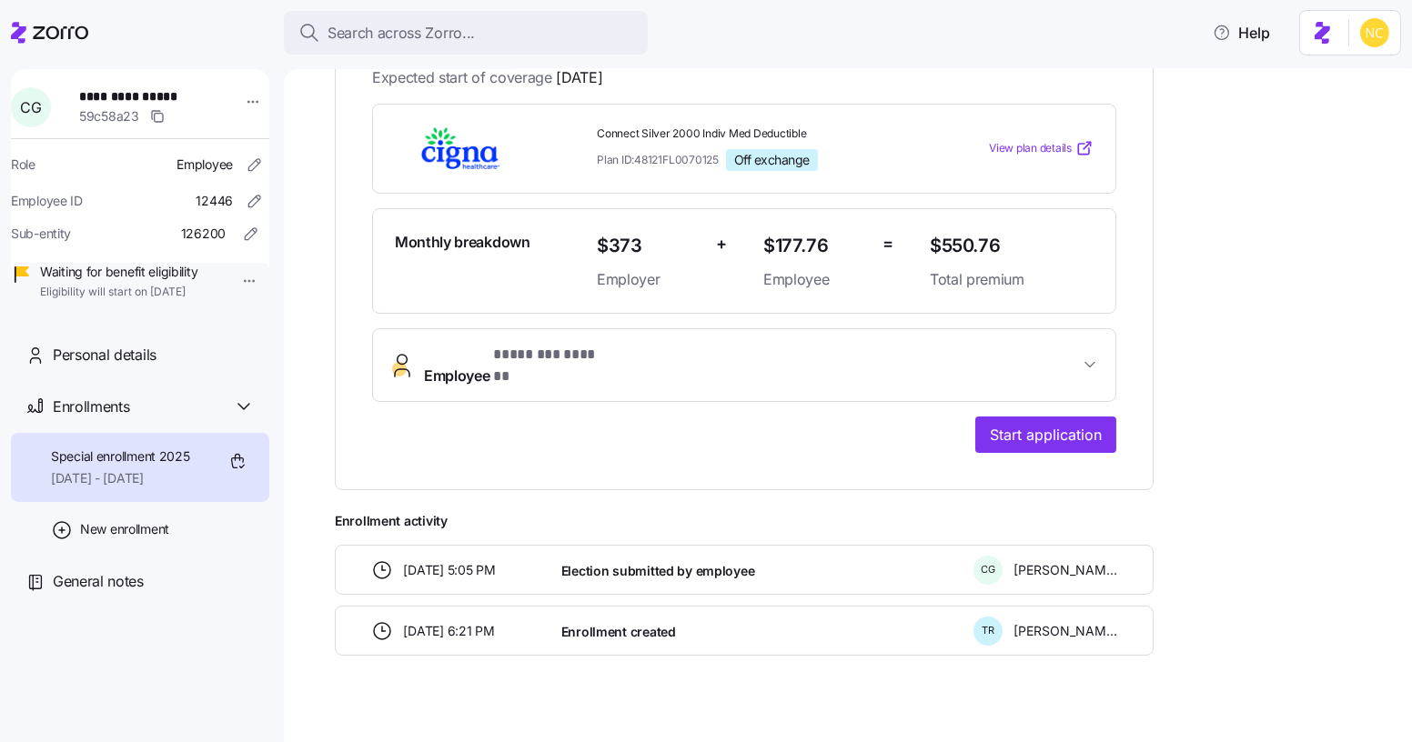
click at [516, 347] on span "* ******** ****** *" at bounding box center [552, 355] width 119 height 23
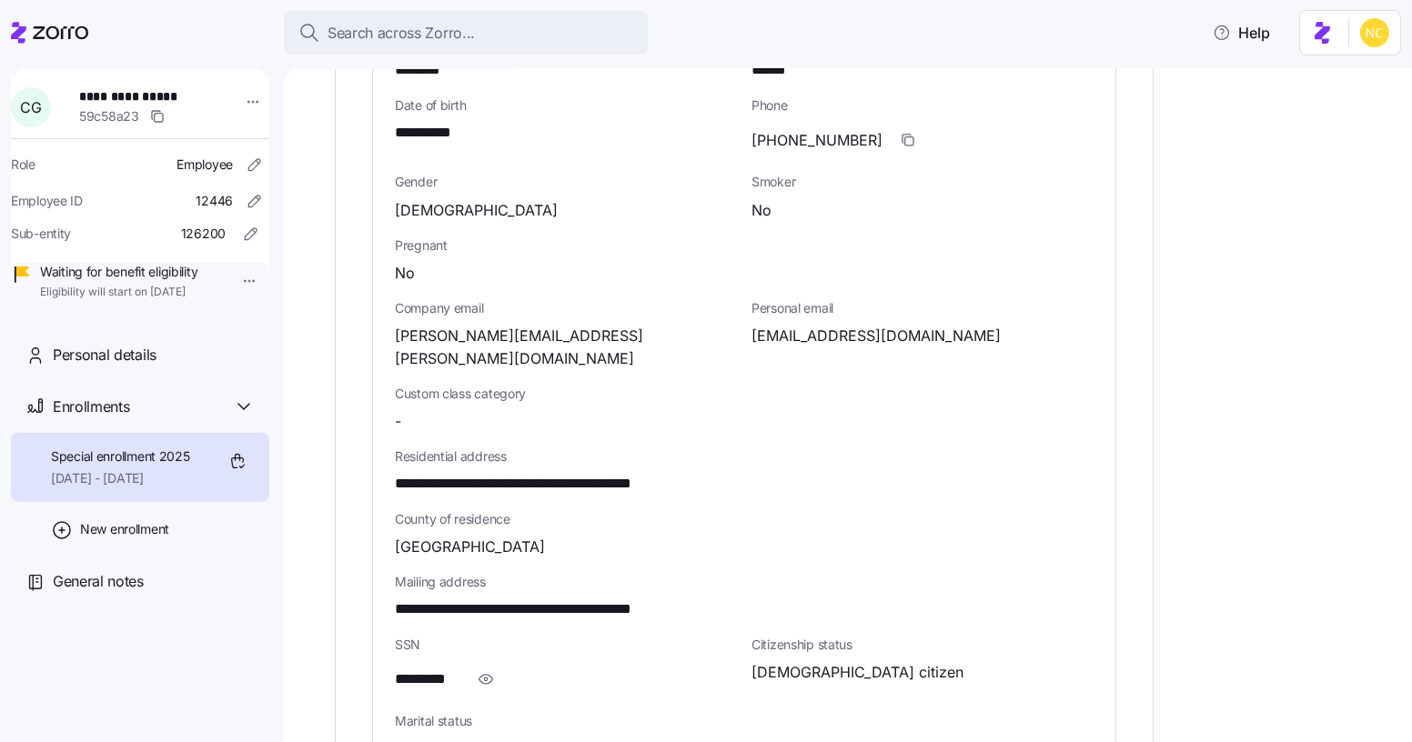
scroll to position [832, 0]
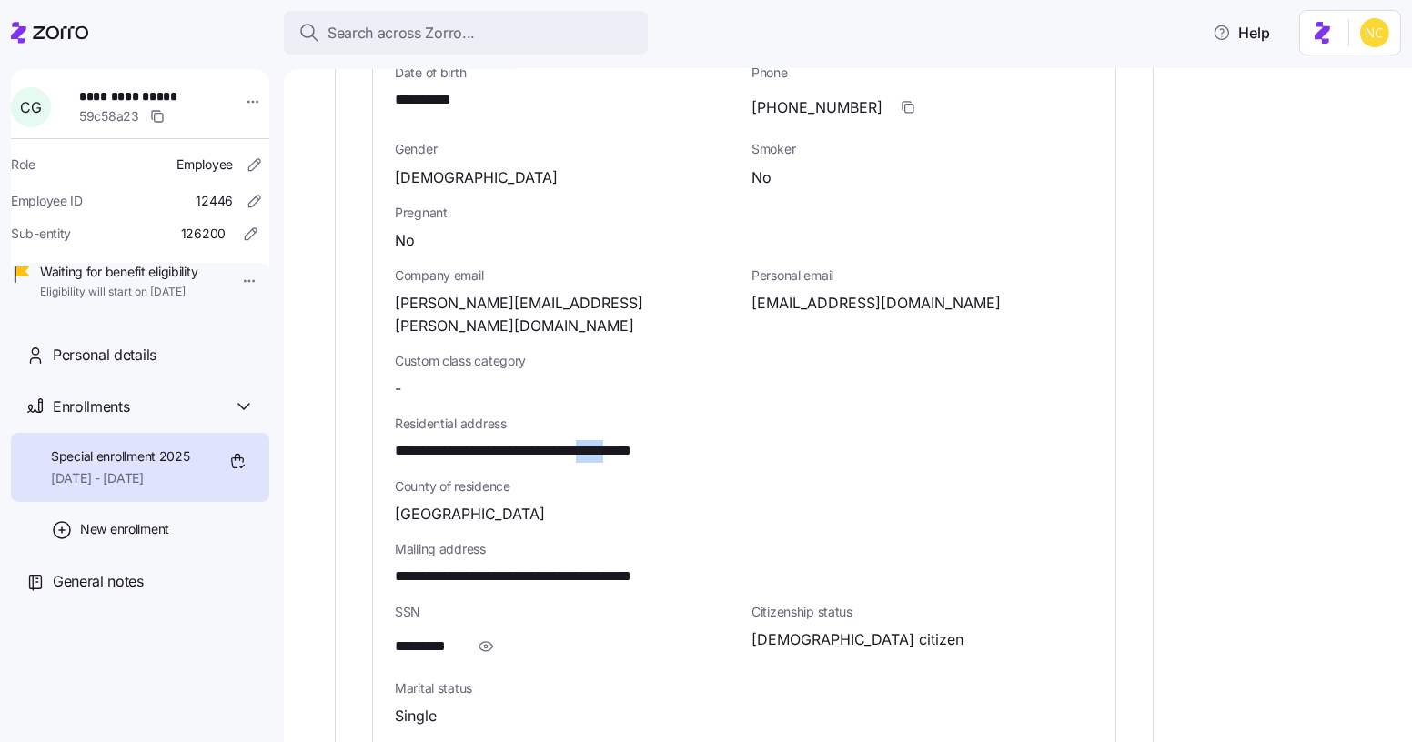
drag, startPoint x: 635, startPoint y: 408, endPoint x: 673, endPoint y: 413, distance: 38.6
click at [673, 440] on span "**********" at bounding box center [554, 451] width 319 height 23
copy span "*****"
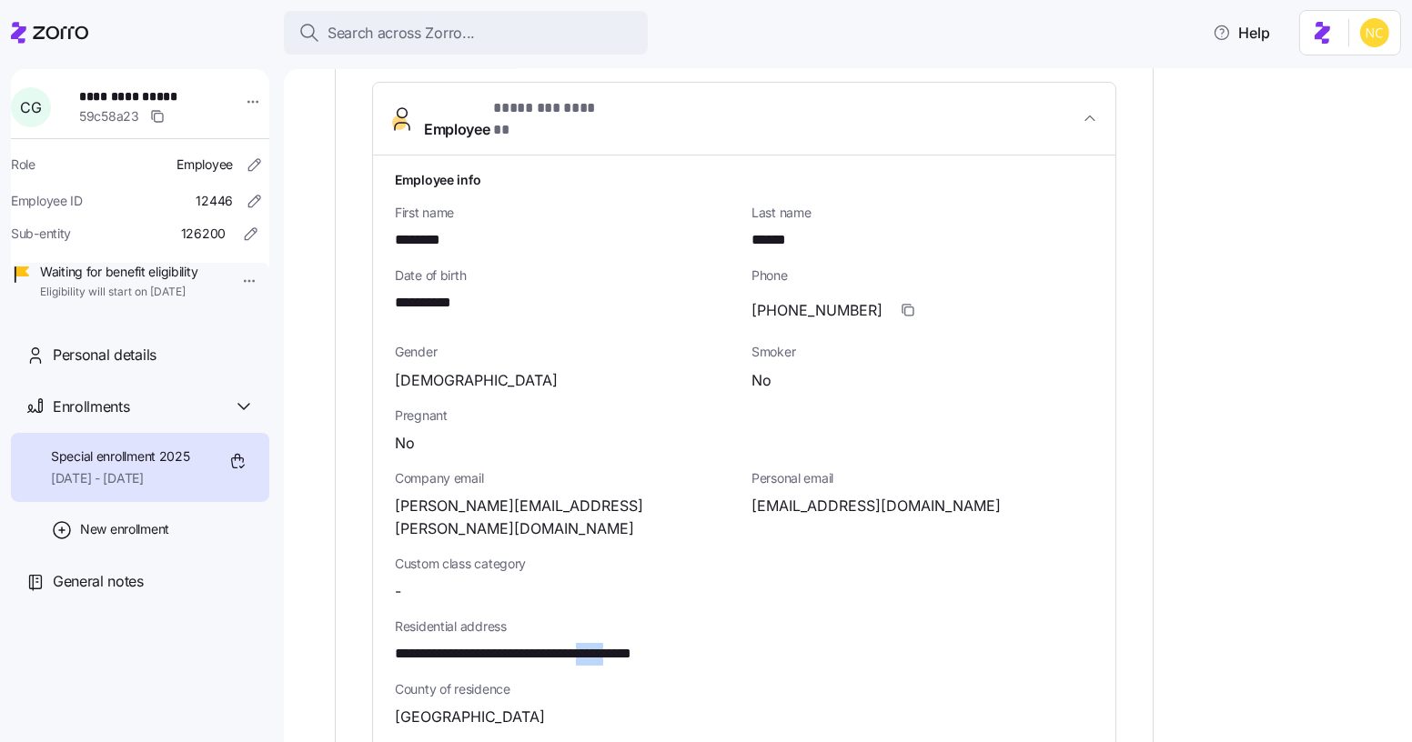
scroll to position [628, 0]
drag, startPoint x: 396, startPoint y: 283, endPoint x: 502, endPoint y: 297, distance: 107.4
click at [502, 297] on div "**********" at bounding box center [566, 299] width 357 height 76
copy span "**********"
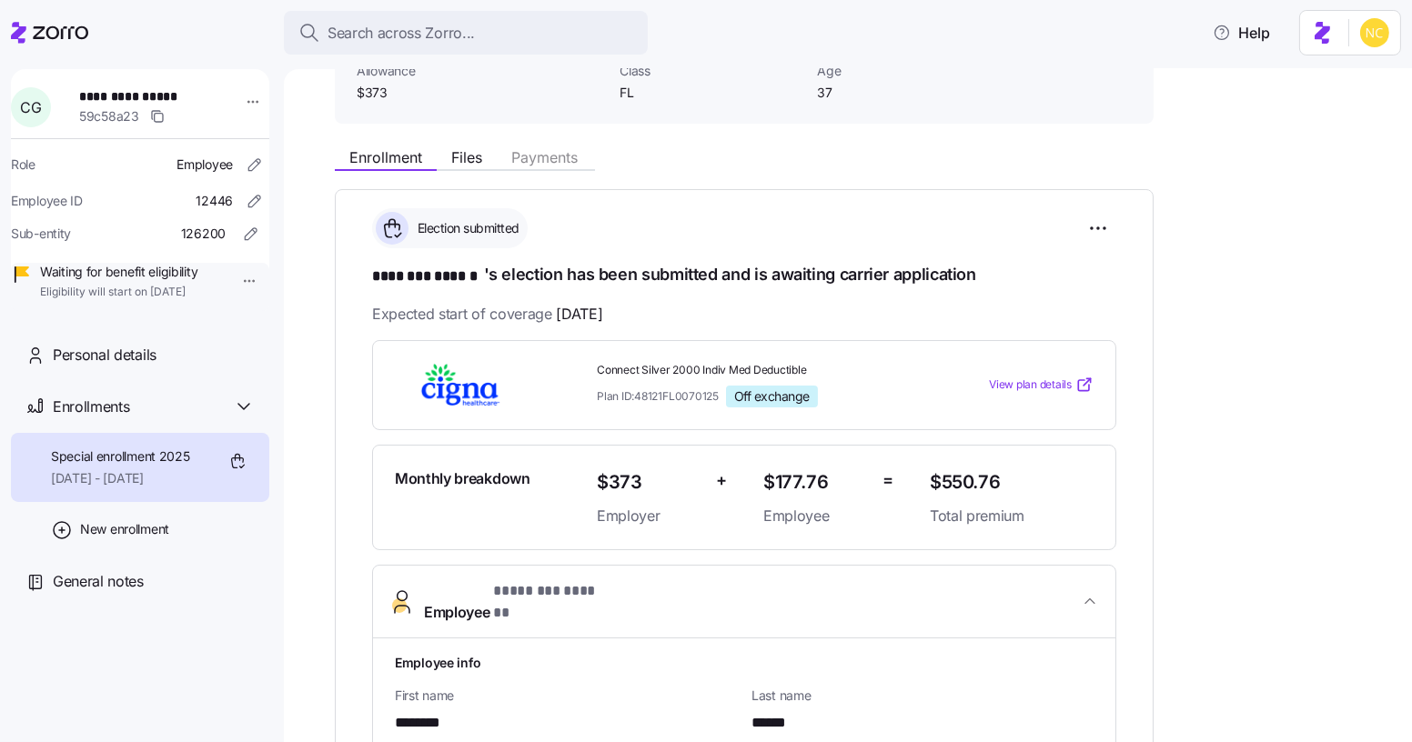
scroll to position [148, 0]
